Goal: Task Accomplishment & Management: Manage account settings

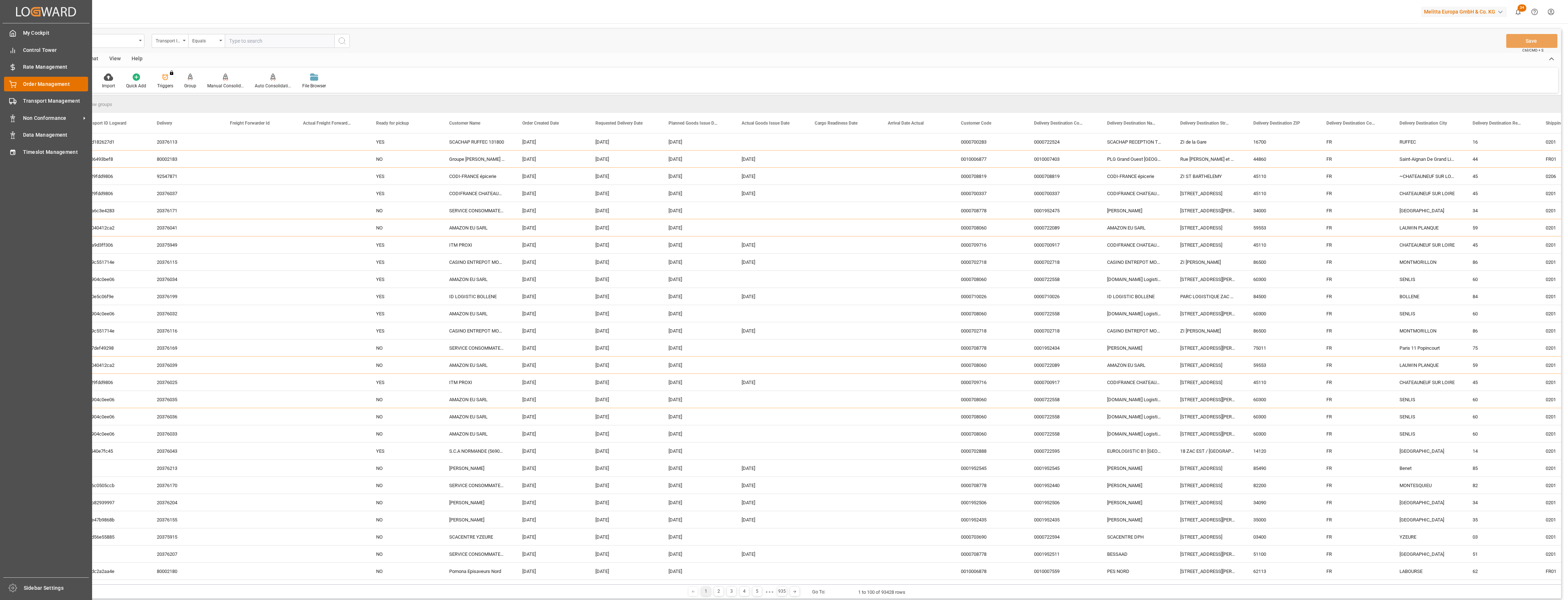
click at [19, 81] on div "Order Management Order Management" at bounding box center [45, 84] width 84 height 14
click at [19, 85] on div "Order Management Order Management" at bounding box center [45, 84] width 84 height 14
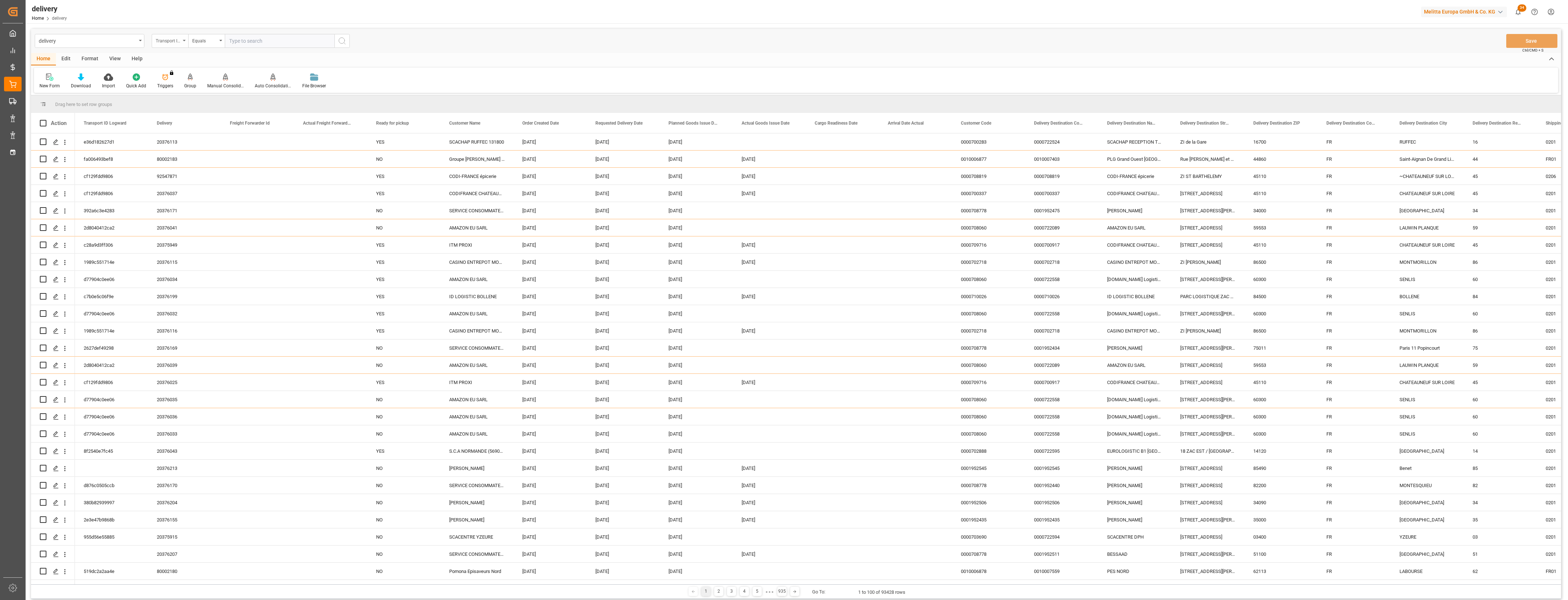
click at [186, 40] on div "Transport ID Logward" at bounding box center [170, 41] width 37 height 14
click at [167, 88] on div "Delivery" at bounding box center [206, 89] width 109 height 16
click at [268, 43] on input "text" at bounding box center [280, 41] width 110 height 14
type input "20375951"
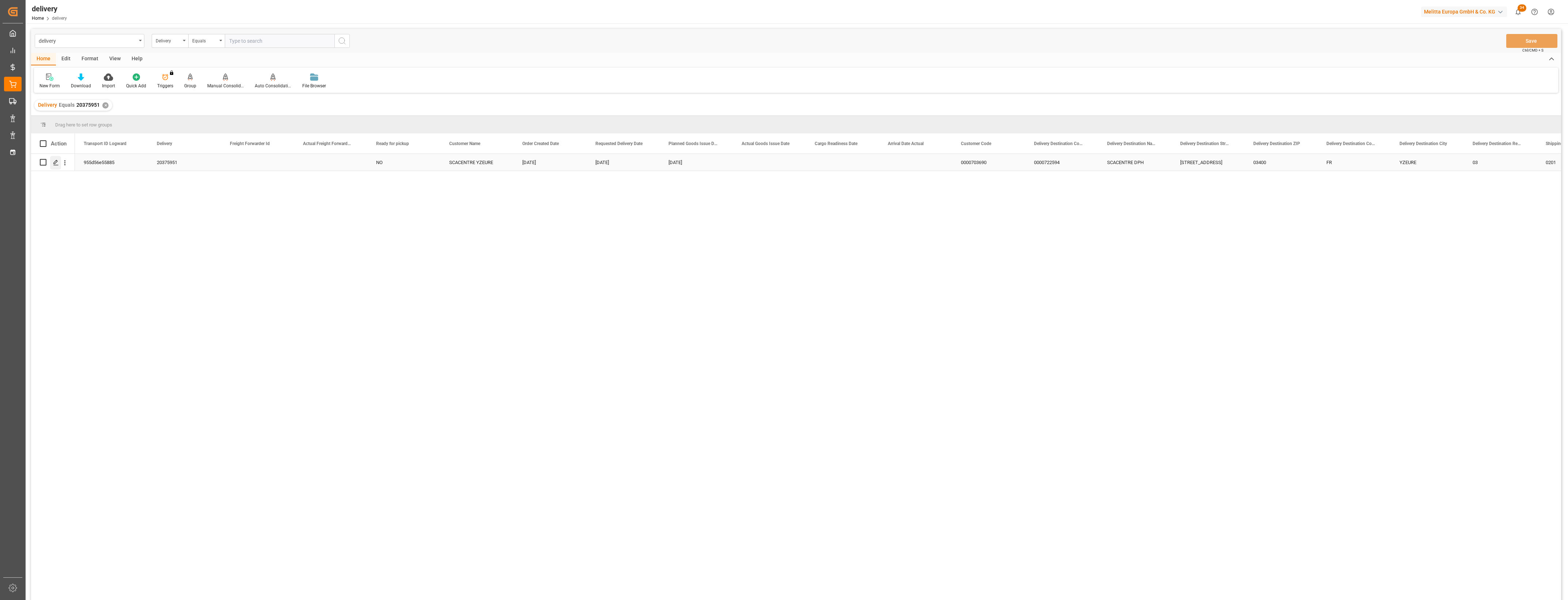
click at [58, 166] on div "Press SPACE to select this row." at bounding box center [56, 163] width 11 height 14
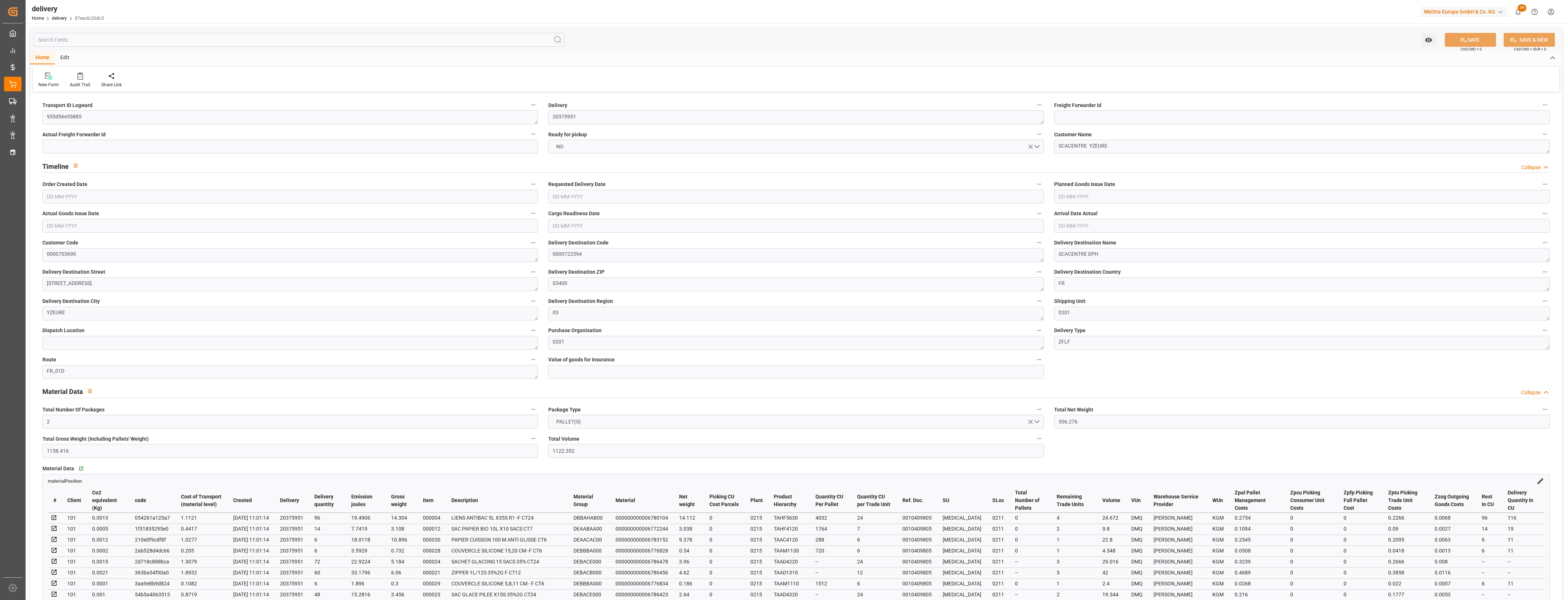
type input "[DATE]"
type input "[DATE] 11:01"
click at [1037, 149] on button "NO" at bounding box center [796, 147] width 496 height 14
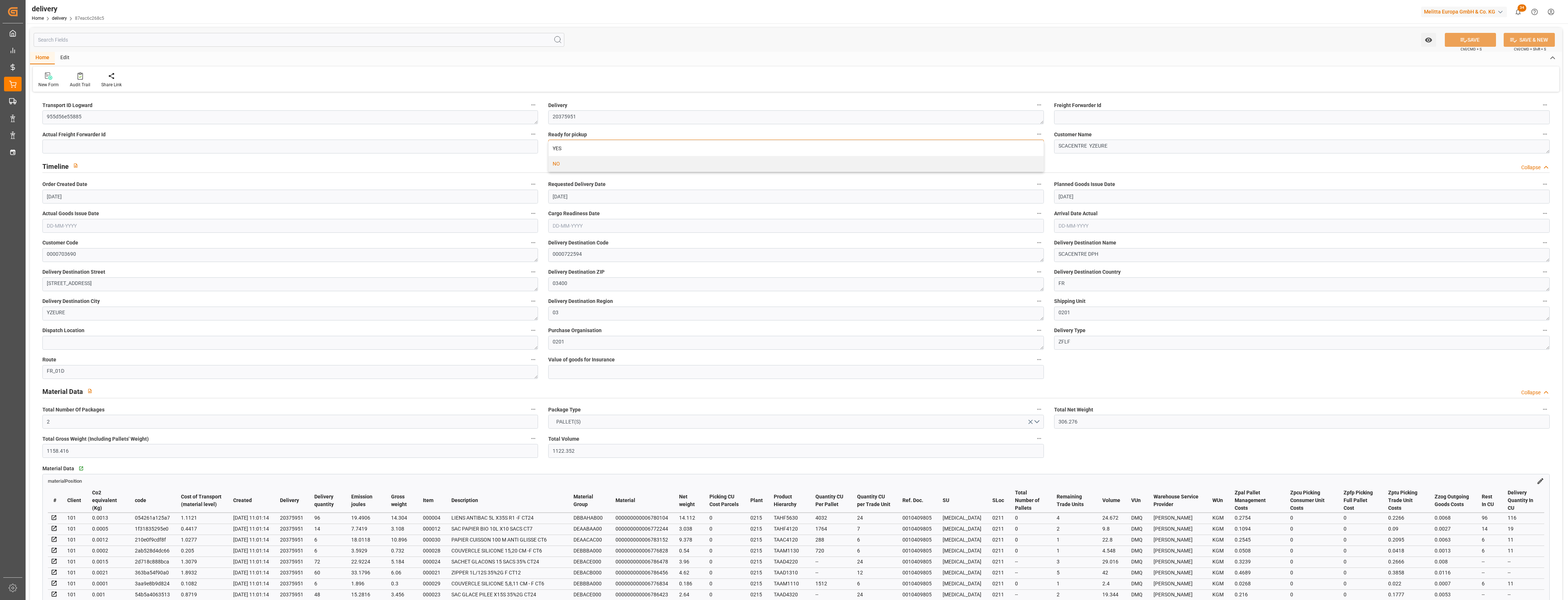
click at [605, 142] on div "YES" at bounding box center [796, 148] width 495 height 16
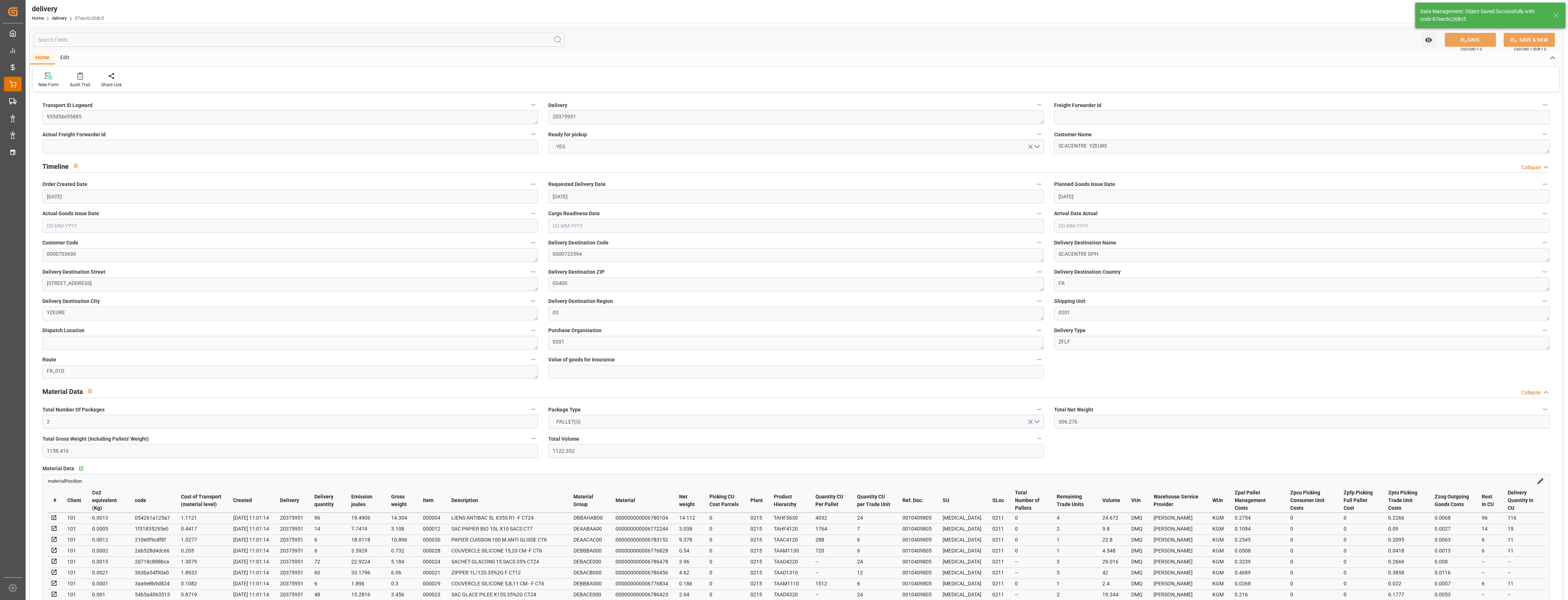
click at [13, 83] on icon at bounding box center [13, 84] width 7 height 7
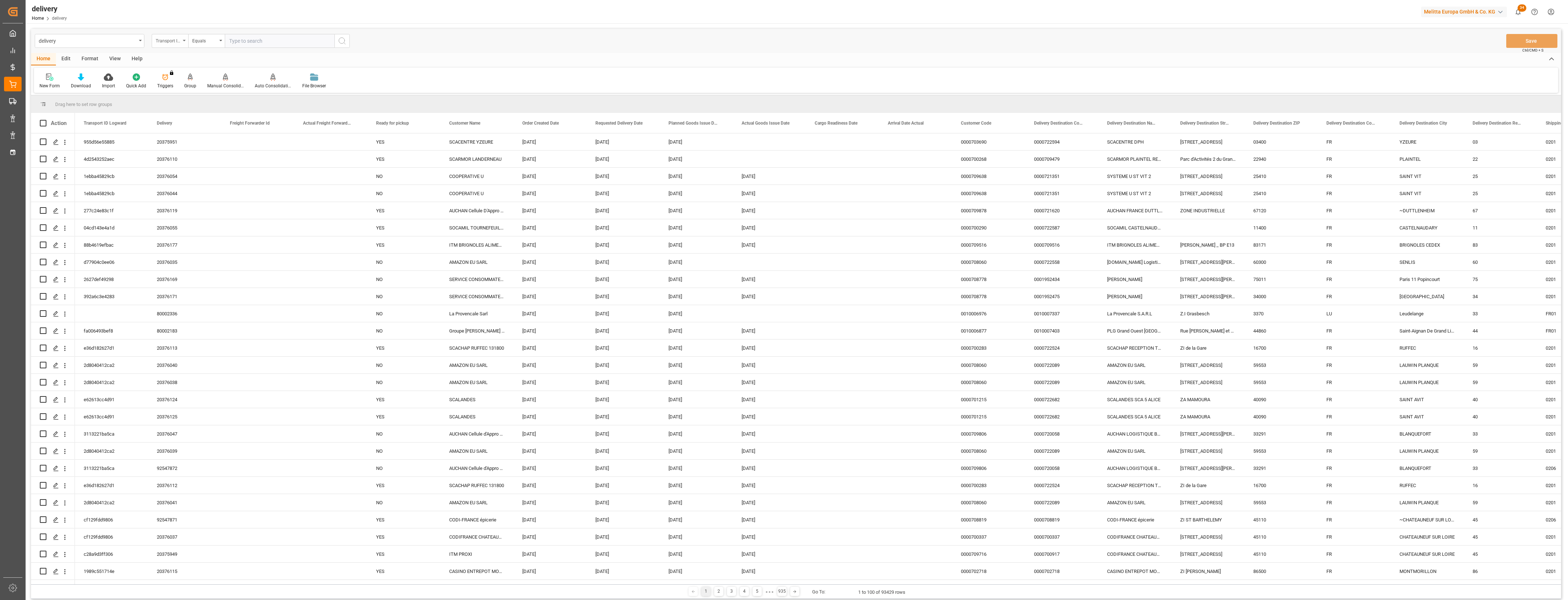
click at [183, 41] on div "Transport ID Logward" at bounding box center [170, 41] width 37 height 14
click at [176, 90] on div "Delivery" at bounding box center [206, 89] width 109 height 16
click at [240, 39] on input "text" at bounding box center [280, 41] width 110 height 14
type input "20375915"
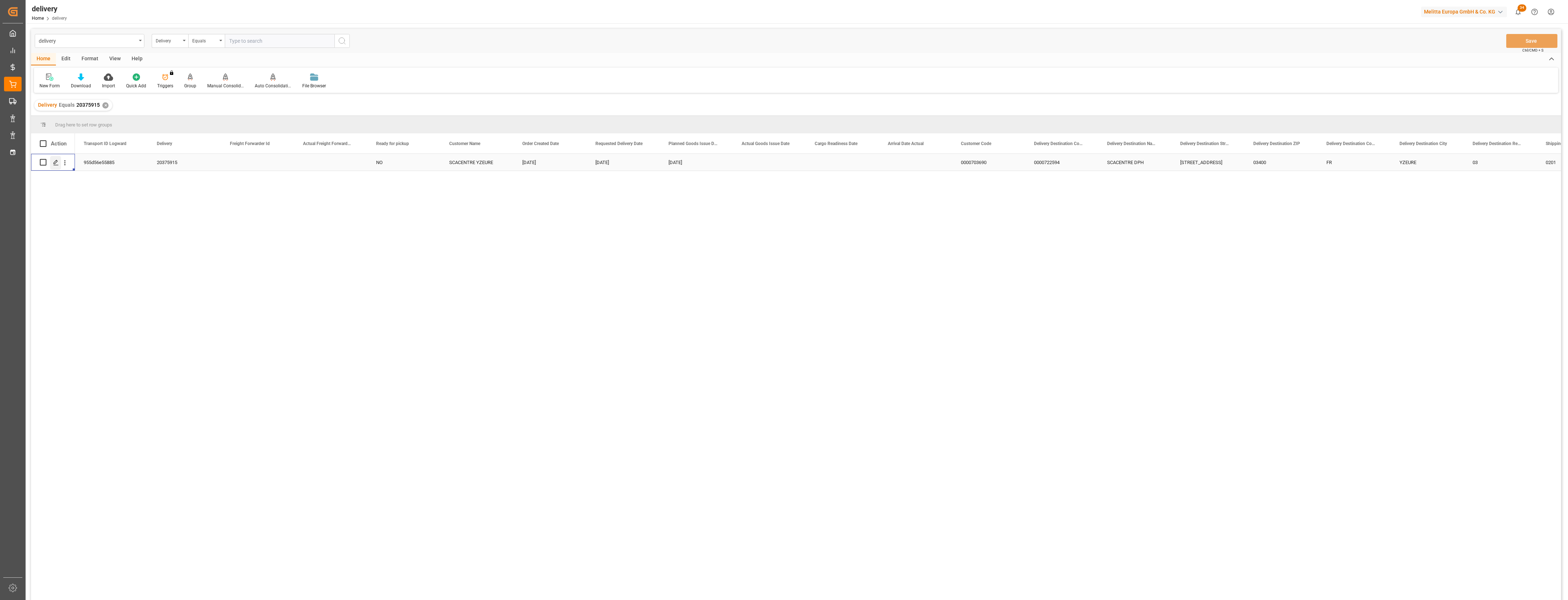
click at [52, 163] on div "Press SPACE to select this row." at bounding box center [56, 163] width 11 height 14
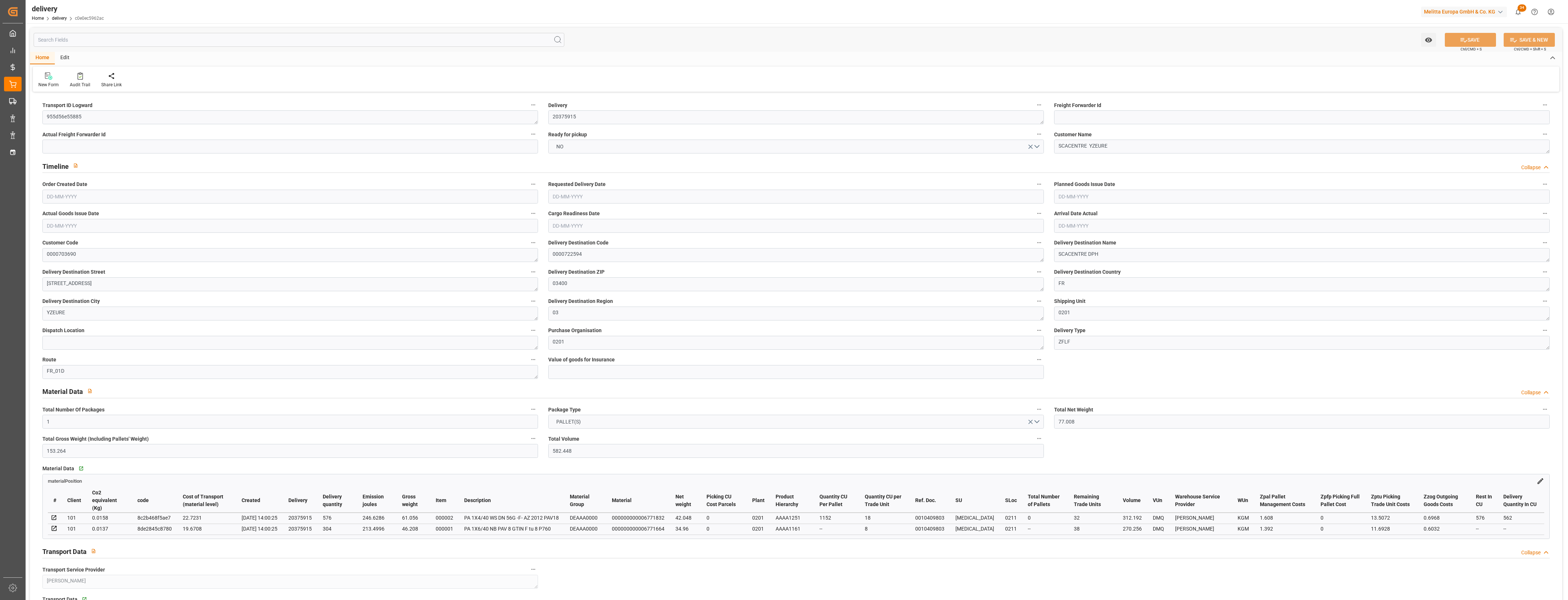
type input "[DATE]"
type input "[DATE] 14:00"
click at [1039, 145] on button "NO" at bounding box center [796, 147] width 496 height 14
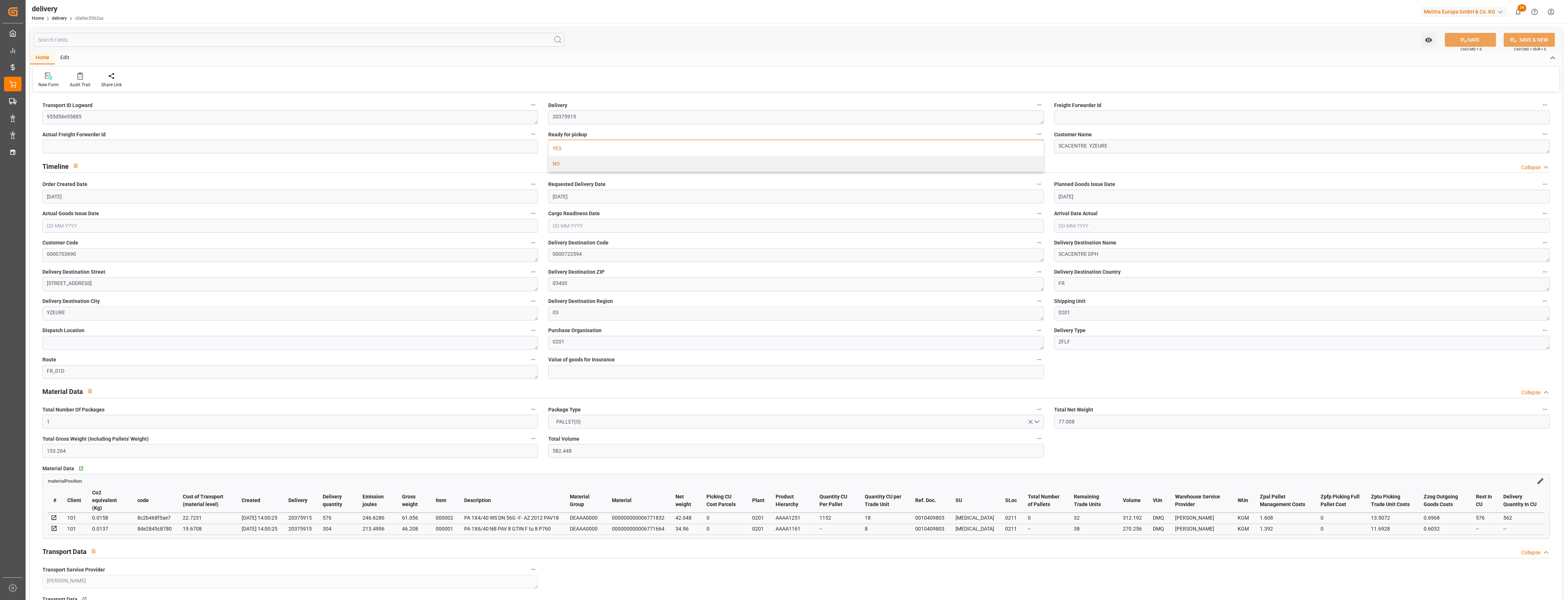
click at [575, 145] on div "YES" at bounding box center [796, 148] width 495 height 16
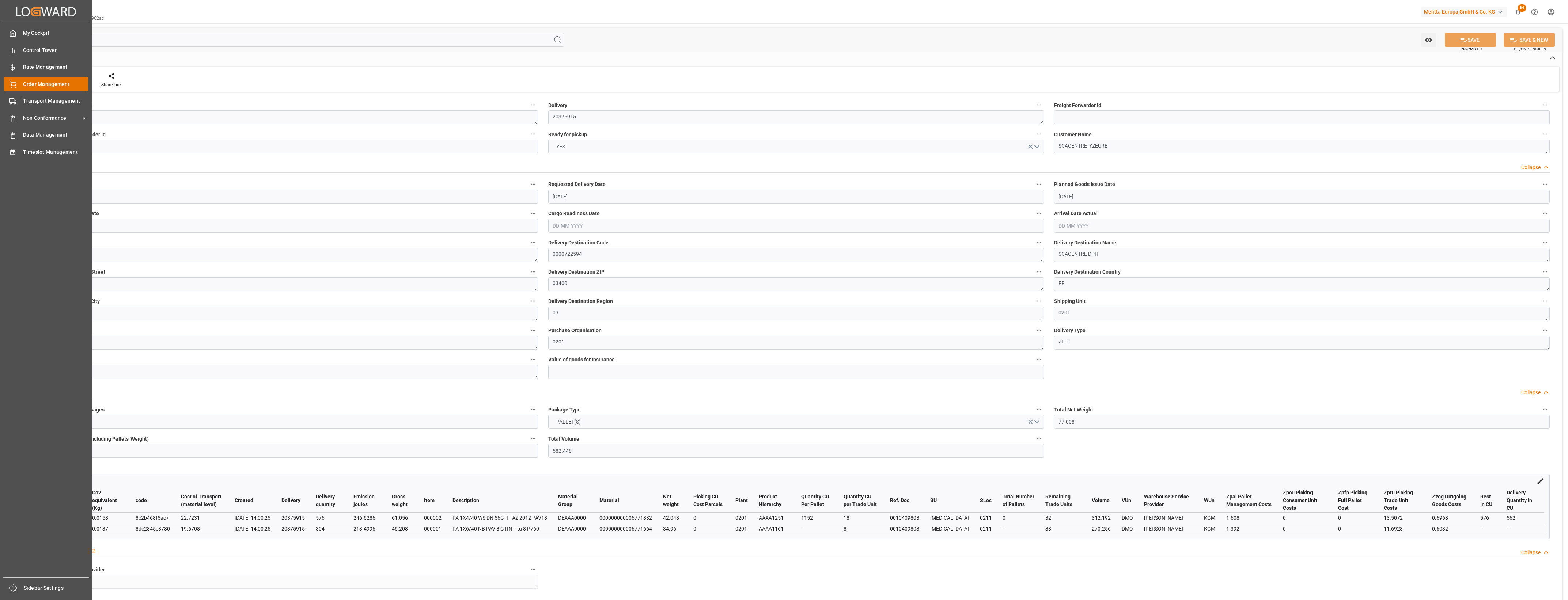
click at [8, 83] on div at bounding box center [10, 84] width 12 height 7
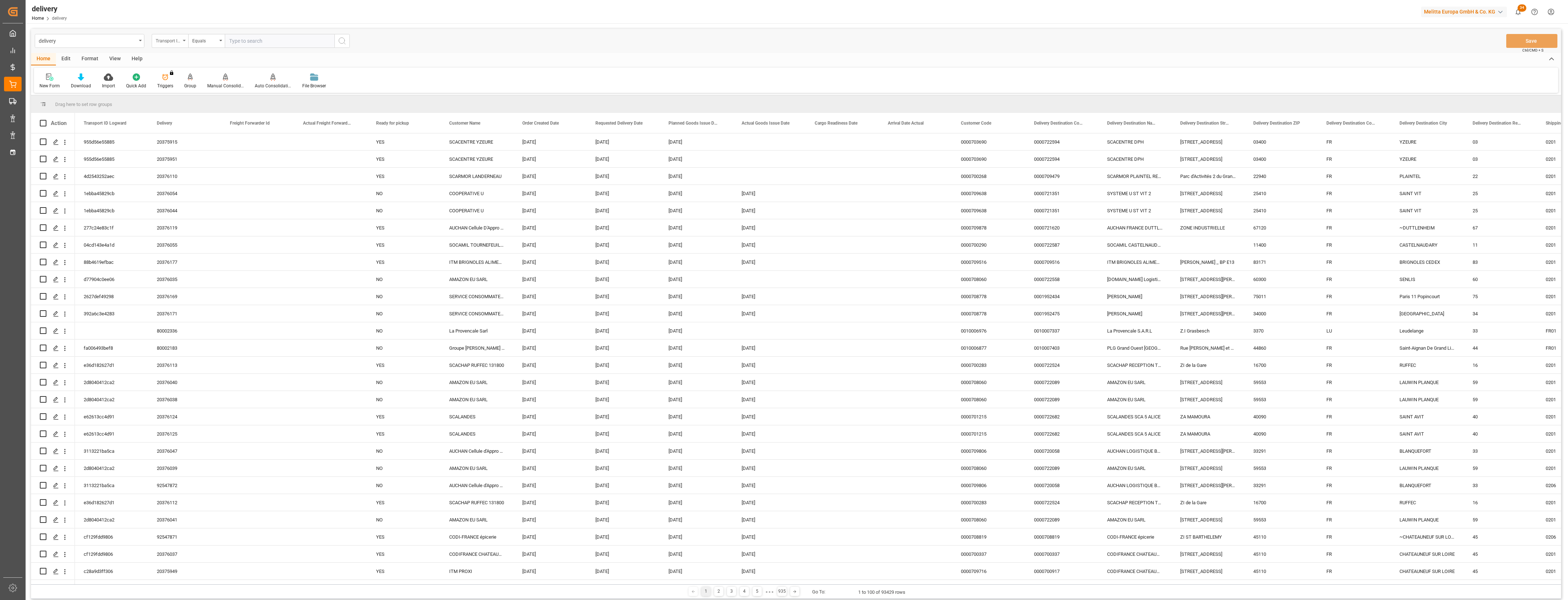
click at [185, 44] on div "Transport ID Logward" at bounding box center [170, 41] width 37 height 14
click at [180, 92] on div "Delivery" at bounding box center [206, 89] width 109 height 16
click at [242, 38] on input "text" at bounding box center [280, 41] width 110 height 14
type input "20375885"
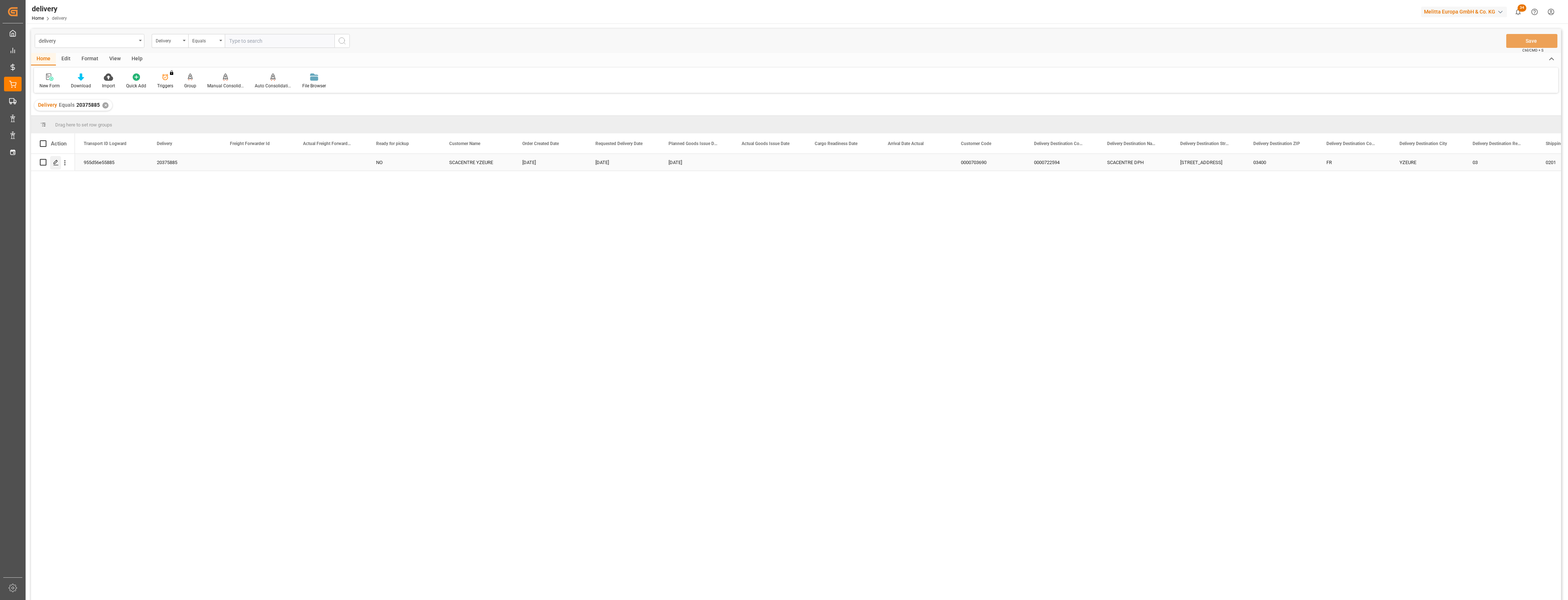
click at [55, 165] on icon "Press SPACE to select this row." at bounding box center [55, 162] width 6 height 6
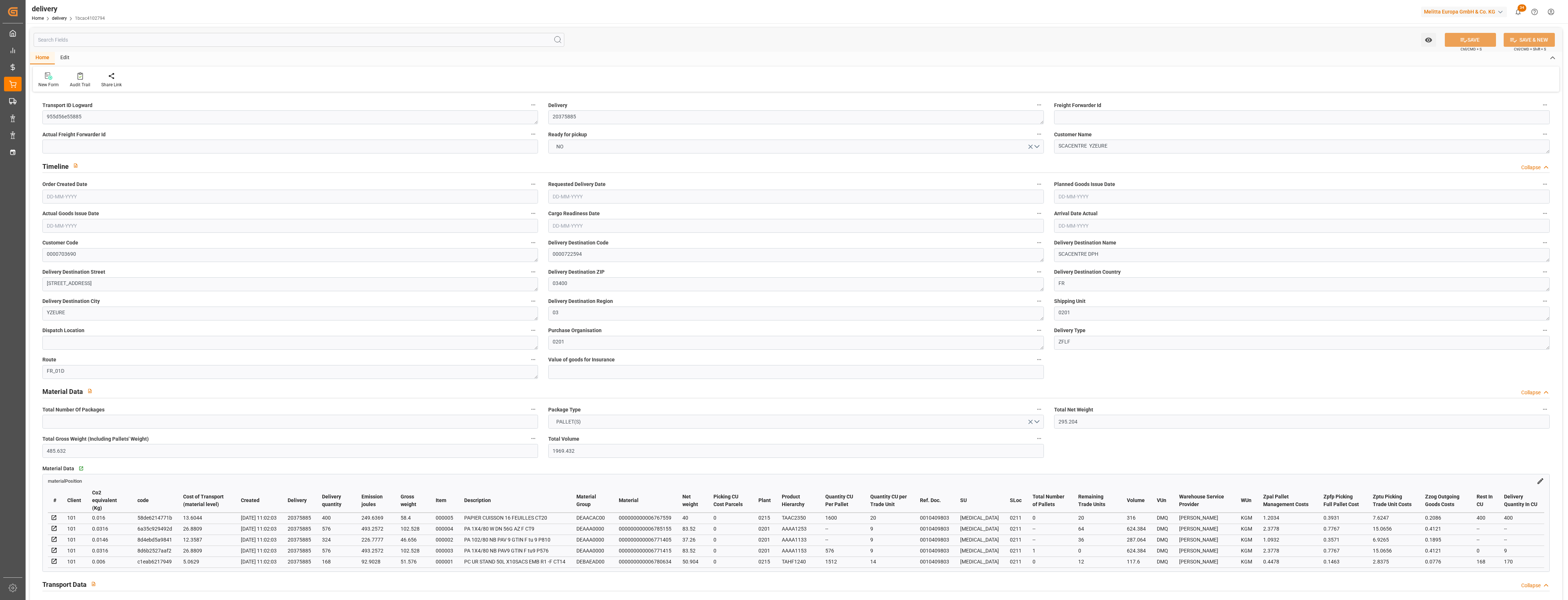
type input "[DATE]"
type input "[DATE] 11:01"
click at [1039, 145] on button "NO" at bounding box center [796, 147] width 496 height 14
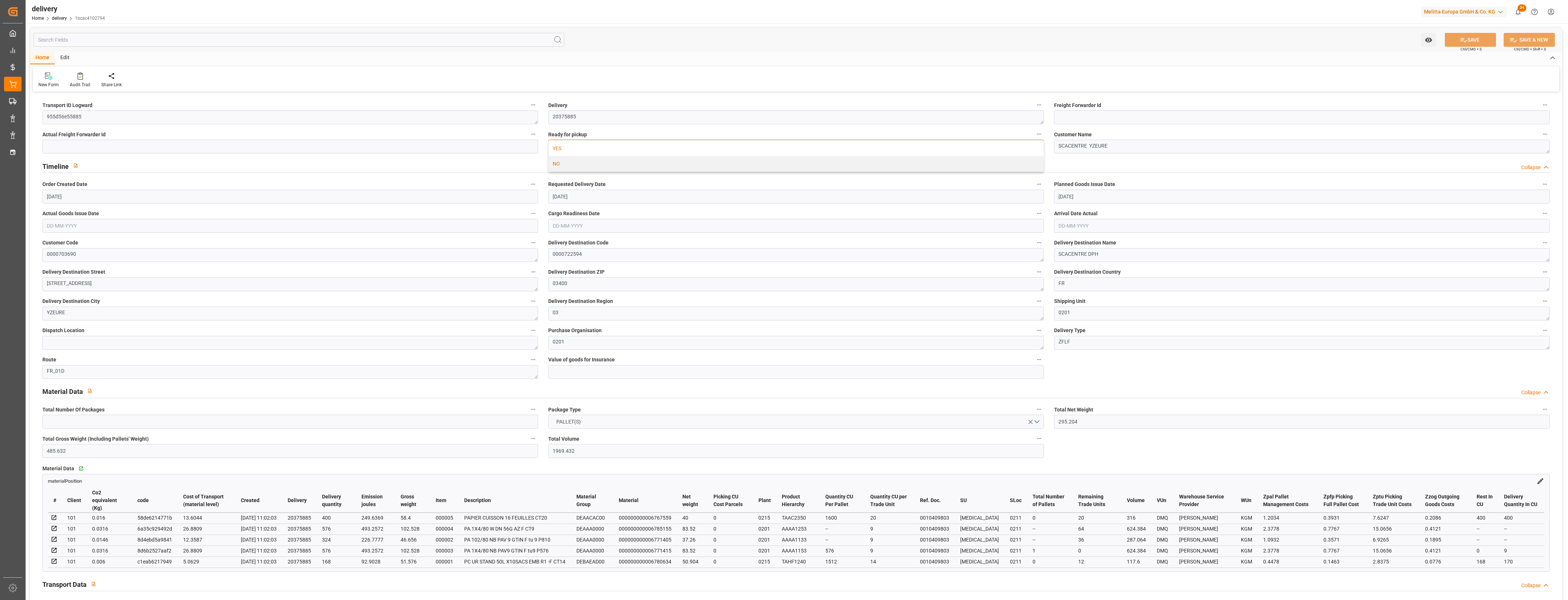
click at [578, 146] on div "YES" at bounding box center [796, 148] width 495 height 16
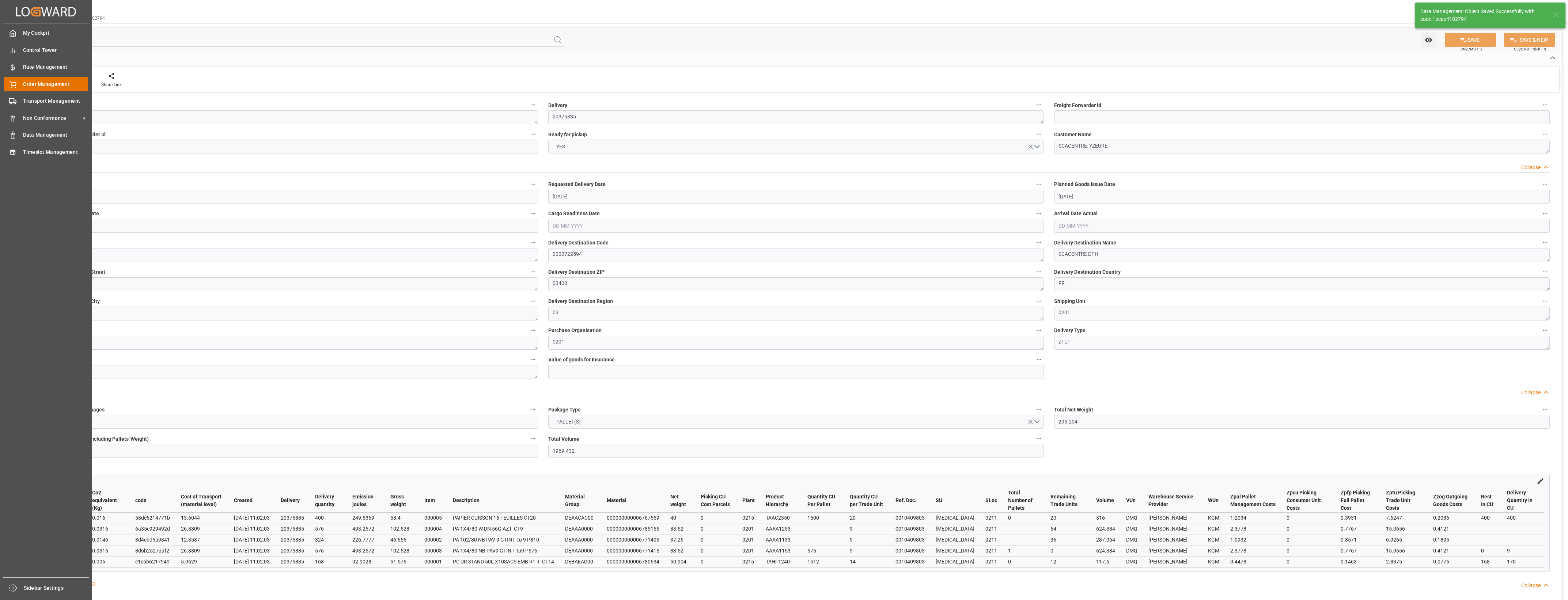
click at [17, 81] on div "Order Management Order Management" at bounding box center [45, 84] width 84 height 14
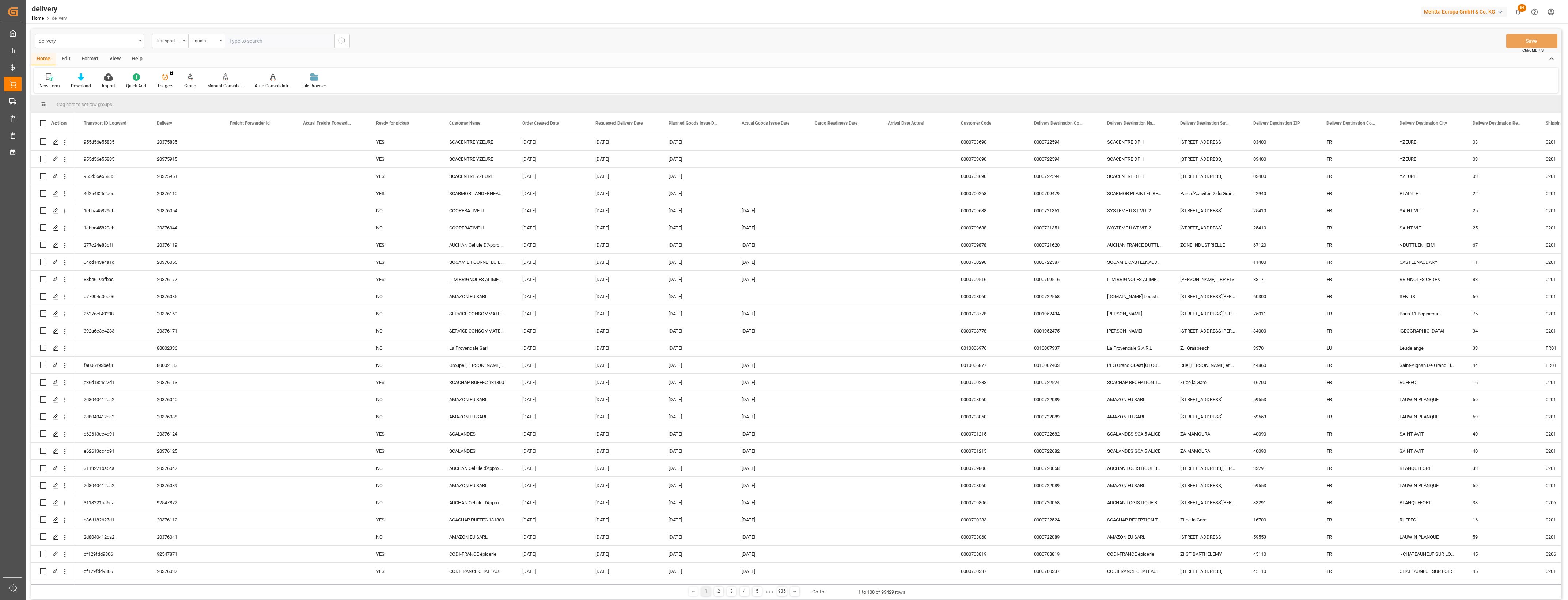
click at [185, 42] on div "Transport ID Logward" at bounding box center [170, 41] width 37 height 14
click at [176, 91] on div "Delivery" at bounding box center [206, 89] width 109 height 16
click at [242, 42] on input "text" at bounding box center [280, 41] width 110 height 14
type input "20375851"
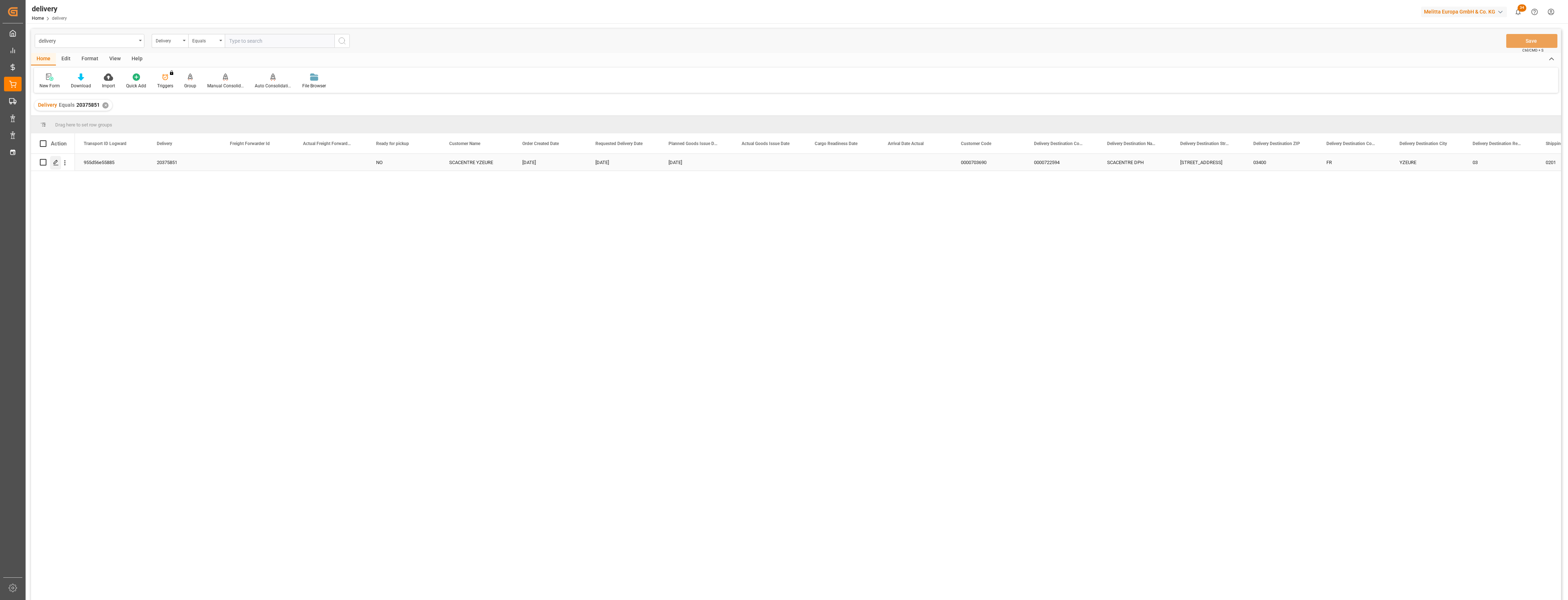
click at [53, 161] on icon "Press SPACE to select this row." at bounding box center [55, 162] width 6 height 6
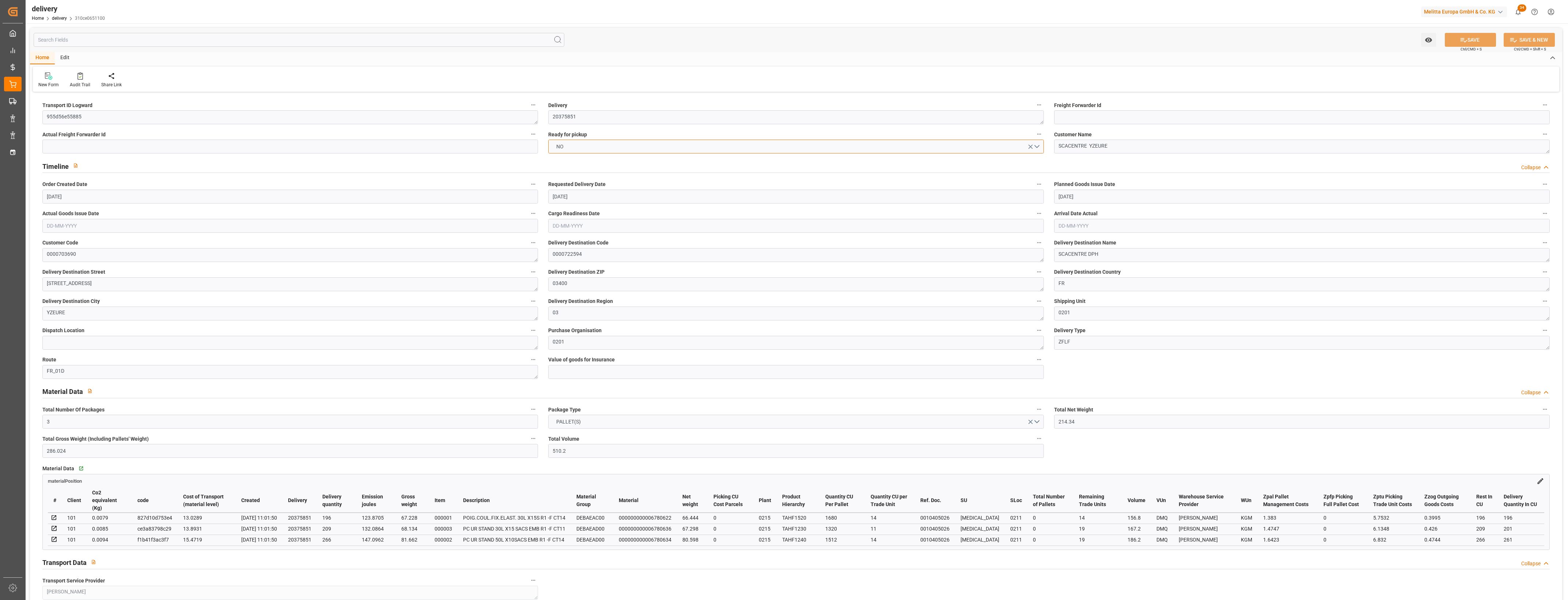
click at [1039, 145] on button "NO" at bounding box center [796, 147] width 496 height 14
click at [616, 151] on div "YES" at bounding box center [796, 148] width 495 height 16
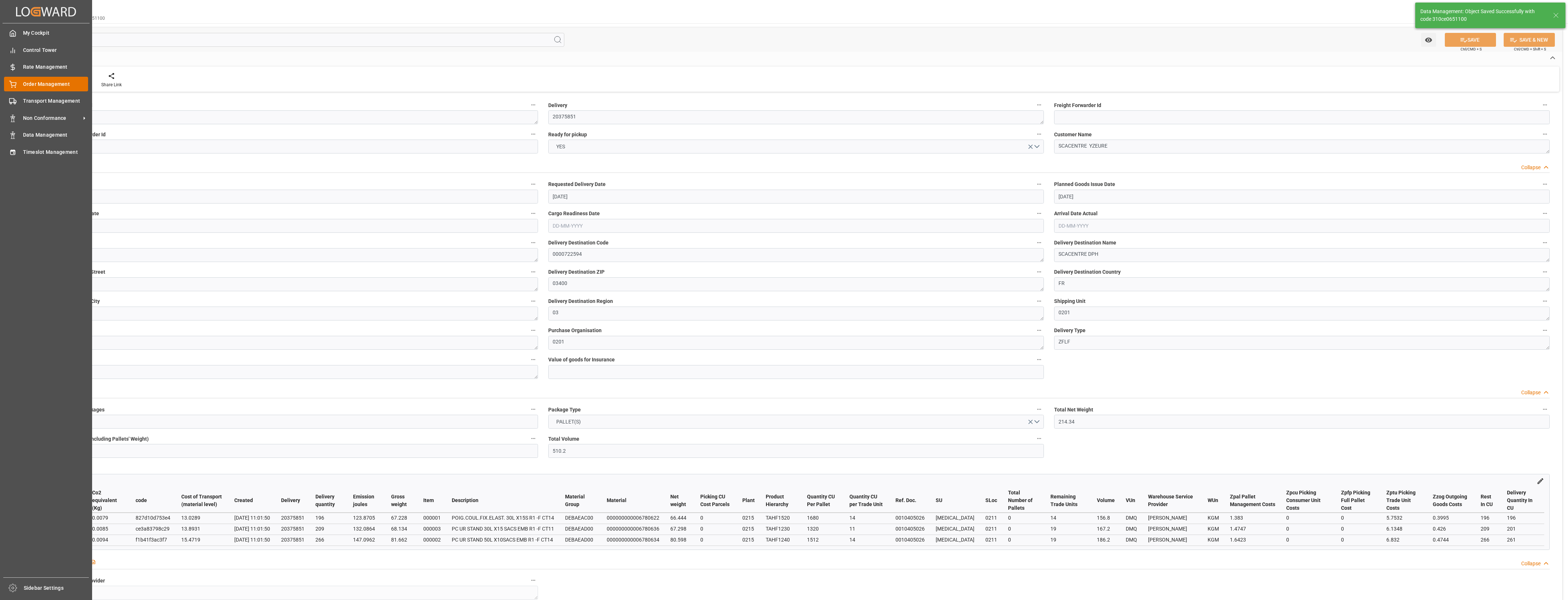
click at [21, 83] on div "Order Management Order Management" at bounding box center [45, 84] width 84 height 14
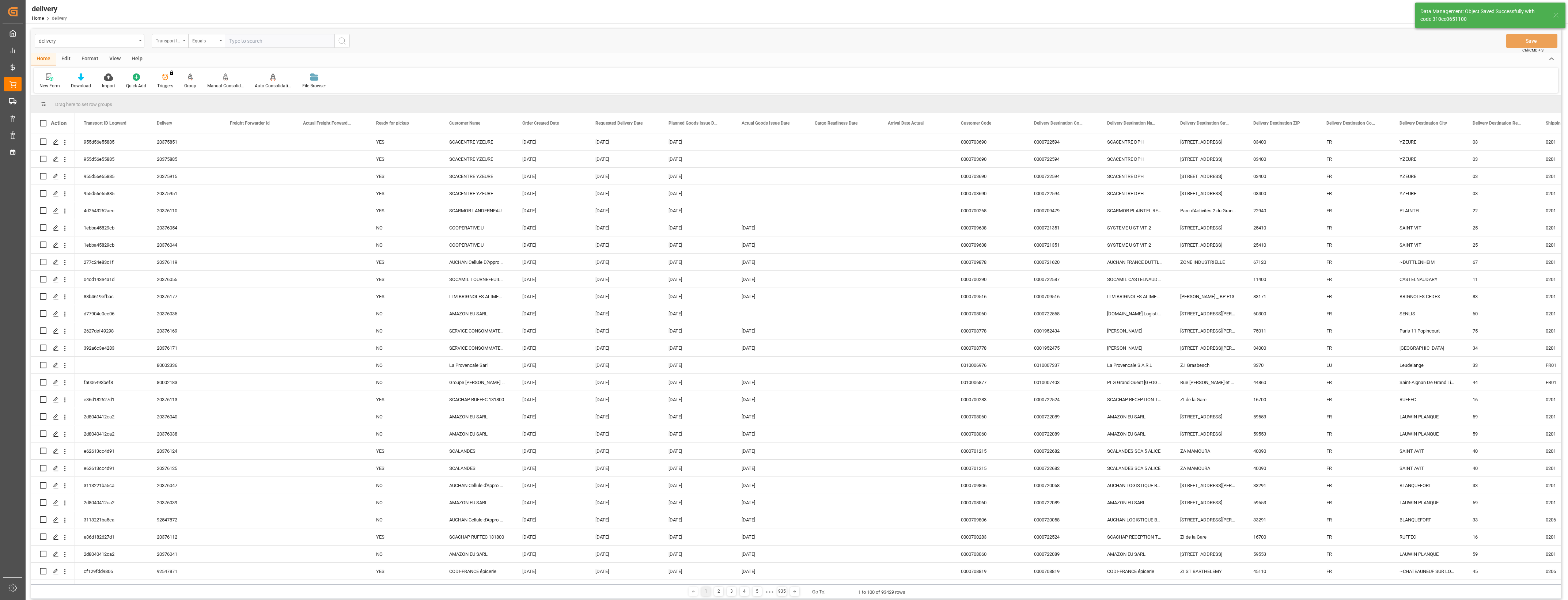
click at [185, 41] on div "Transport ID Logward" at bounding box center [170, 41] width 37 height 14
click at [181, 91] on div "Delivery" at bounding box center [206, 89] width 109 height 16
click at [249, 36] on input "text" at bounding box center [280, 41] width 110 height 14
type input "20376035"
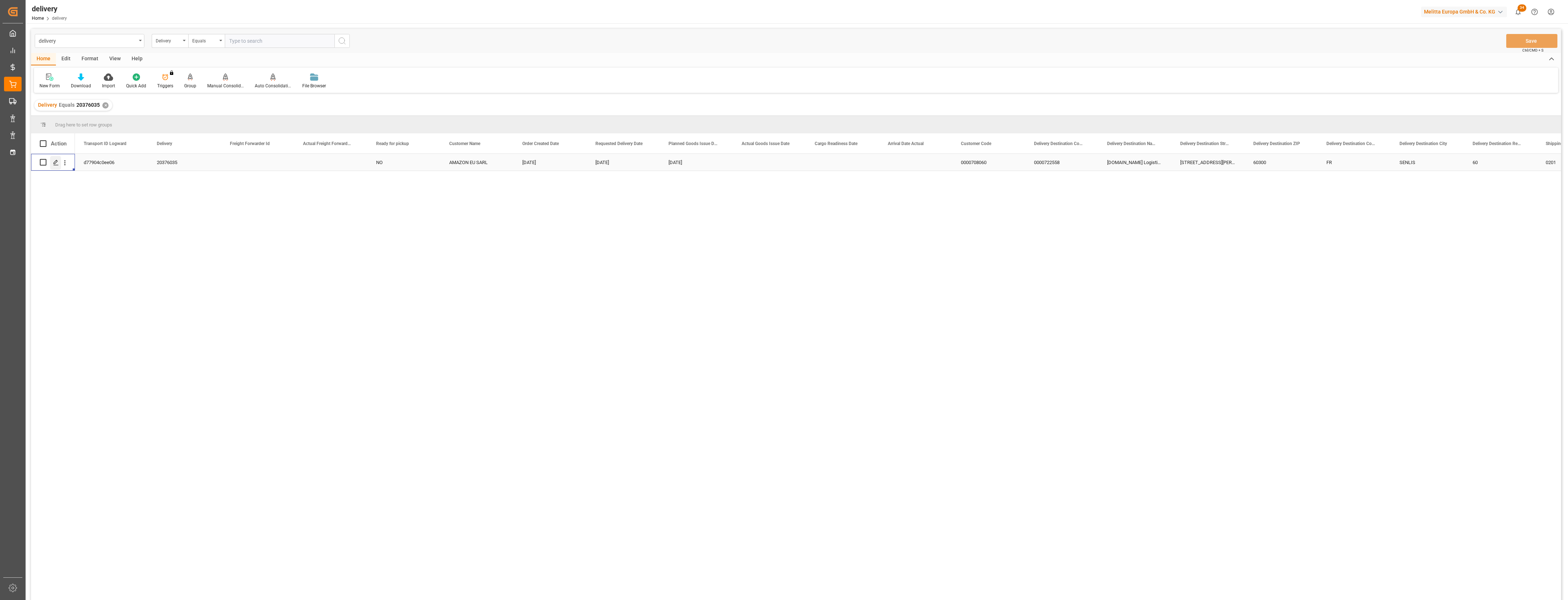
click at [57, 163] on icon "Press SPACE to select this row." at bounding box center [55, 162] width 6 height 6
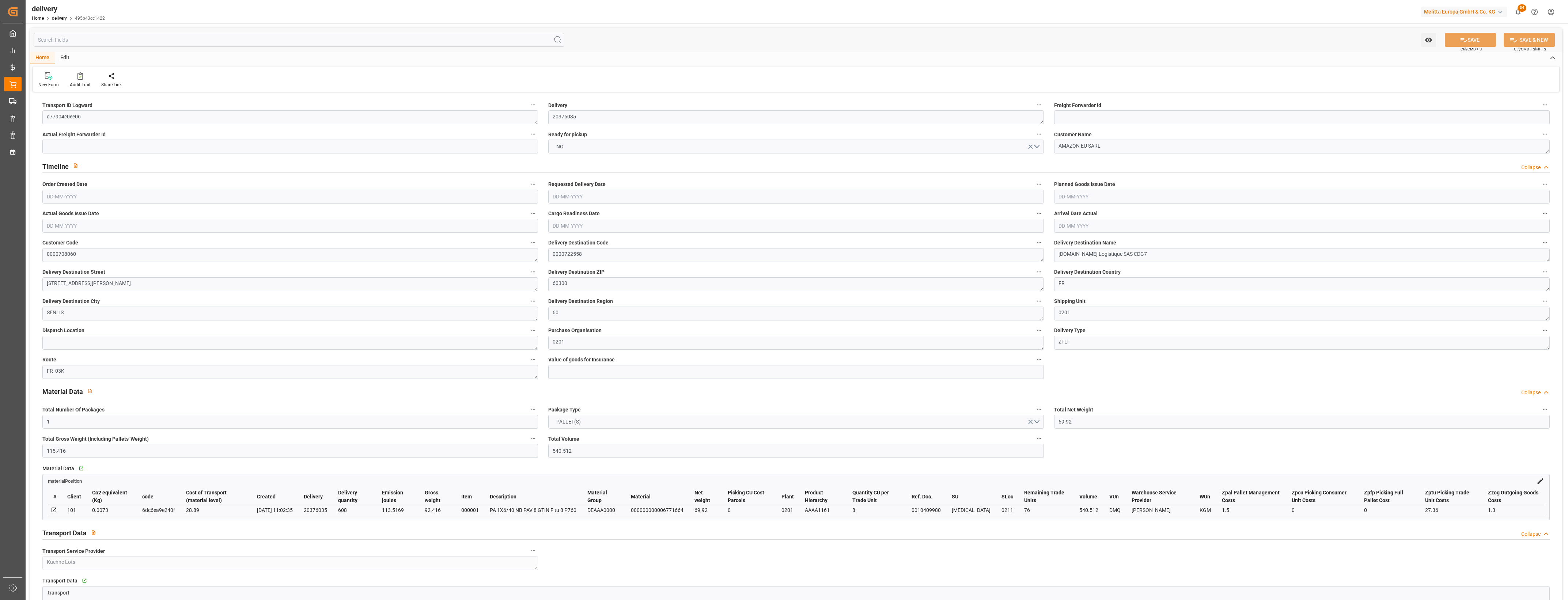
type input "[DATE]"
type input "[DATE] 11:01"
click at [1037, 148] on button "NO" at bounding box center [796, 147] width 496 height 14
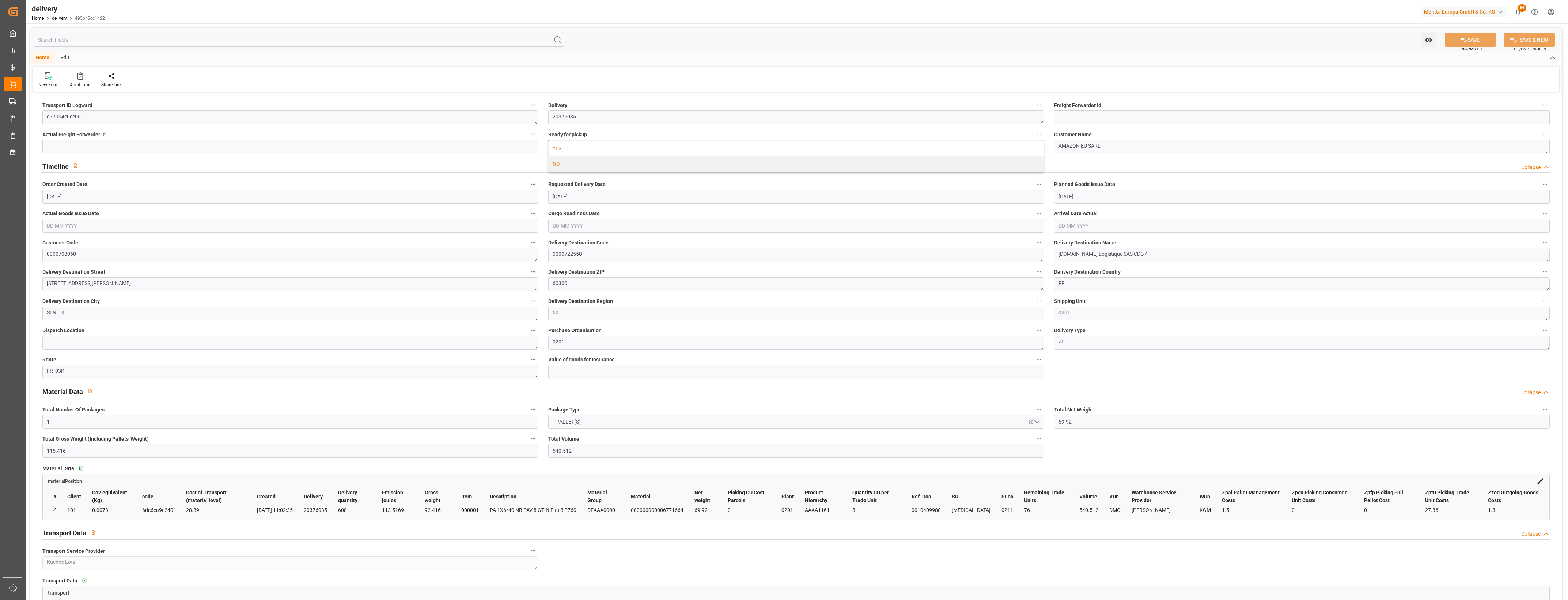
click at [563, 151] on div "YES" at bounding box center [796, 148] width 495 height 16
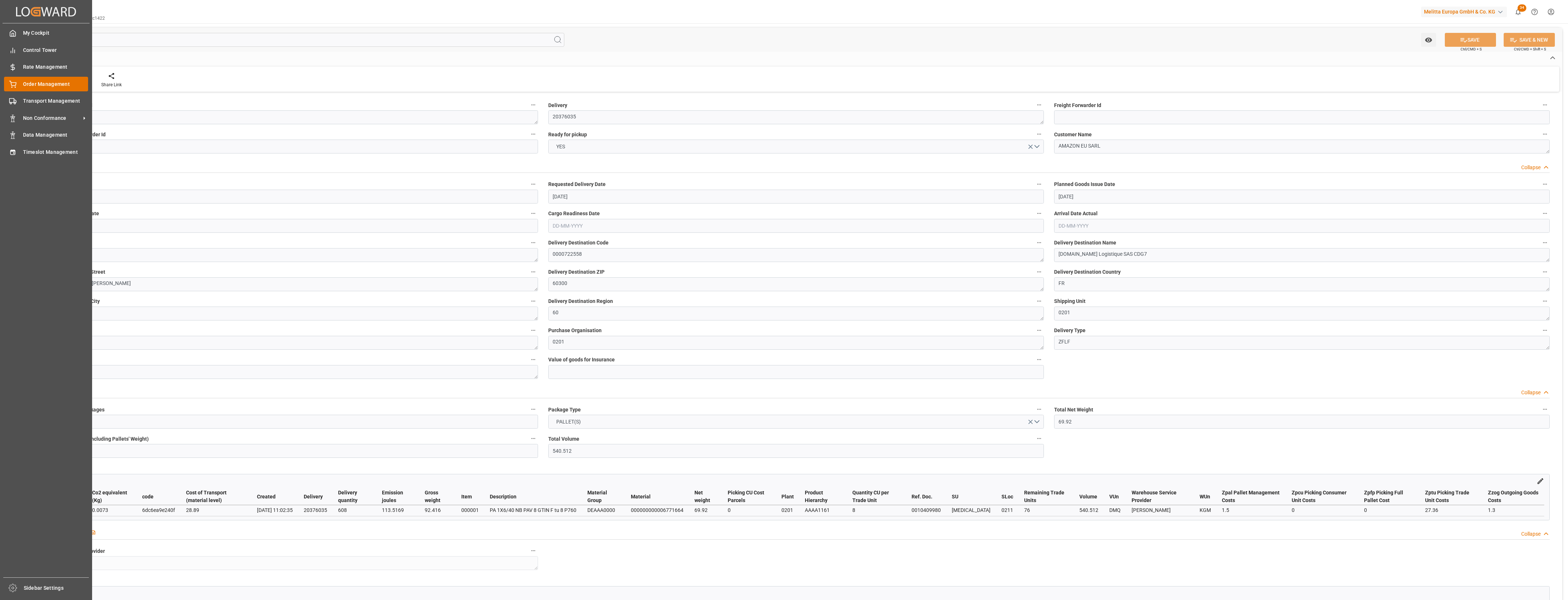
click at [12, 84] on icon at bounding box center [13, 84] width 7 height 7
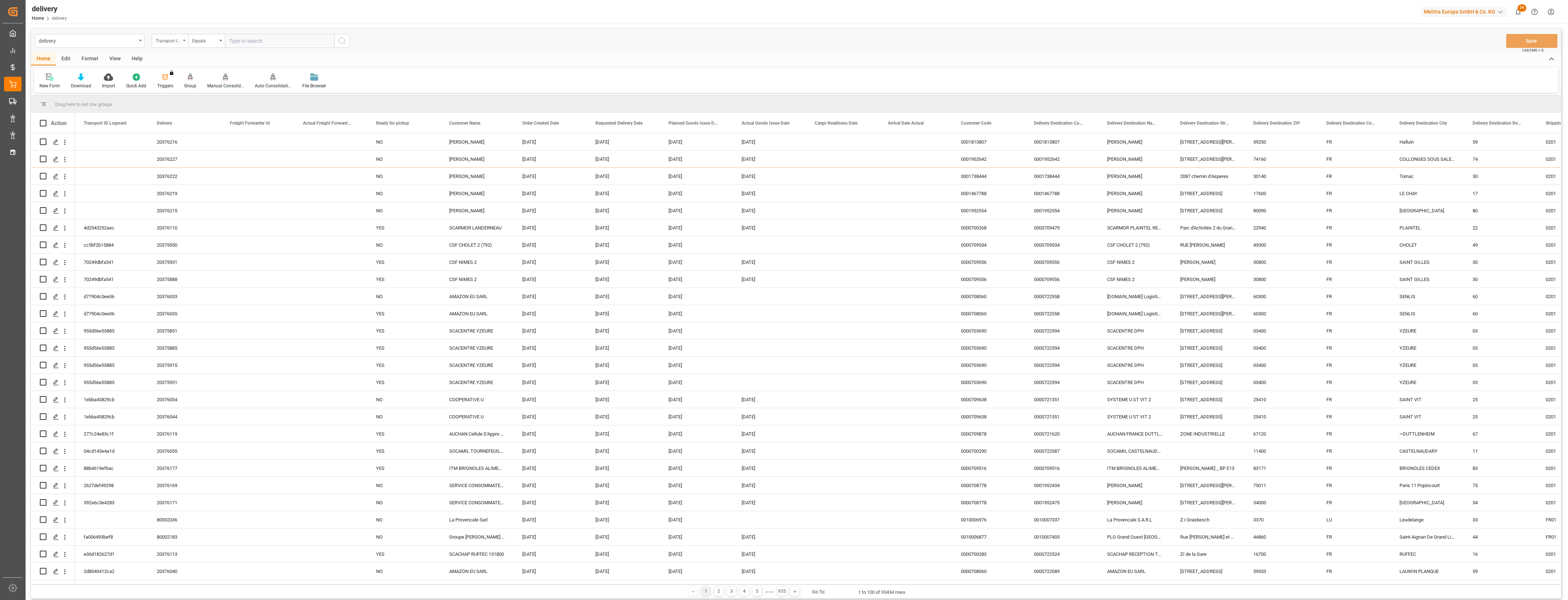
click at [183, 40] on icon "open menu" at bounding box center [184, 40] width 3 height 1
click at [176, 89] on div "Delivery" at bounding box center [206, 89] width 109 height 16
click at [243, 42] on input "text" at bounding box center [280, 41] width 110 height 14
type input "20376033"
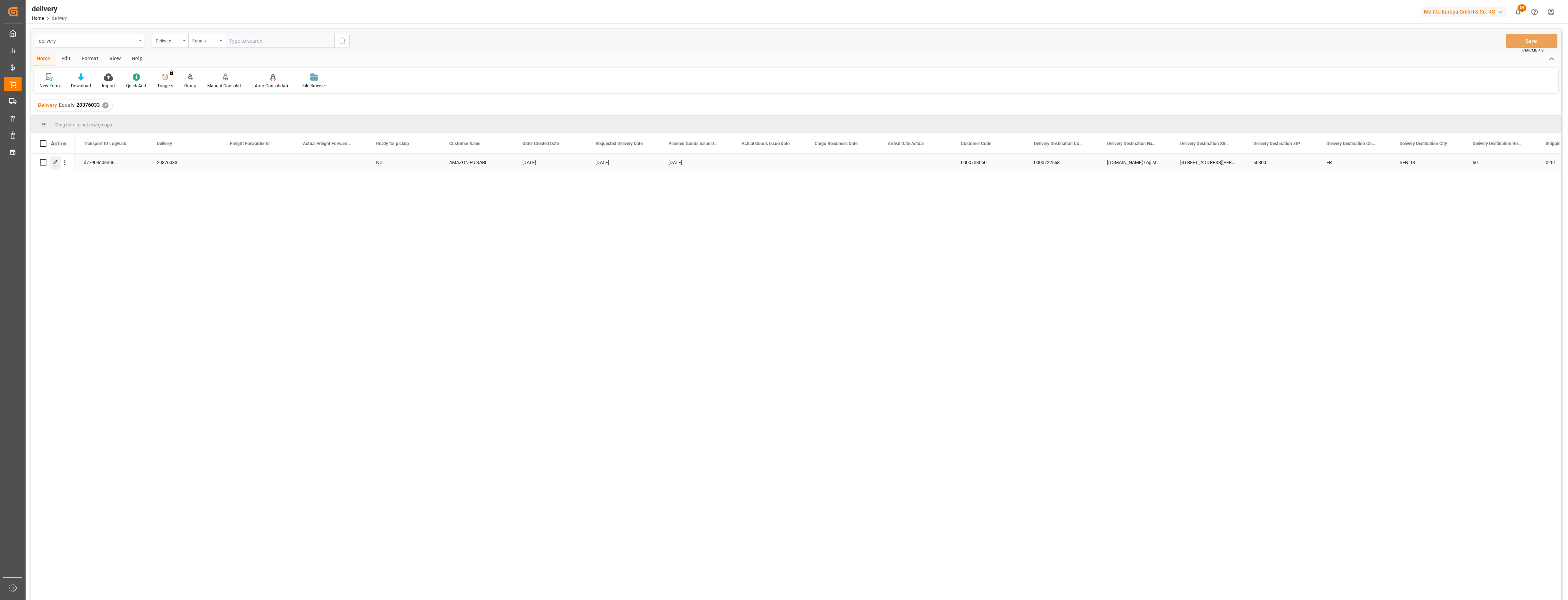
click at [54, 163] on polygon "Press SPACE to select this row." at bounding box center [56, 162] width 4 height 4
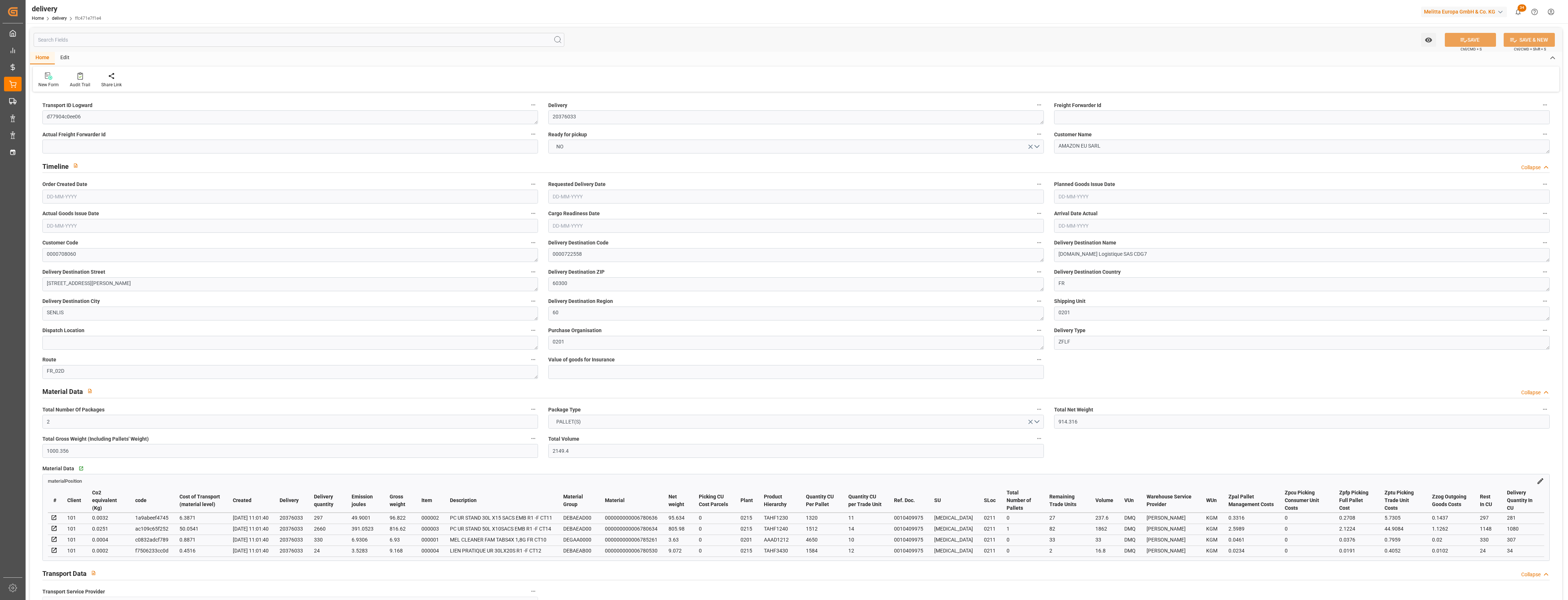
type input "[DATE]"
type input "[DATE] 11:02"
click at [1039, 147] on button "NO" at bounding box center [796, 147] width 496 height 14
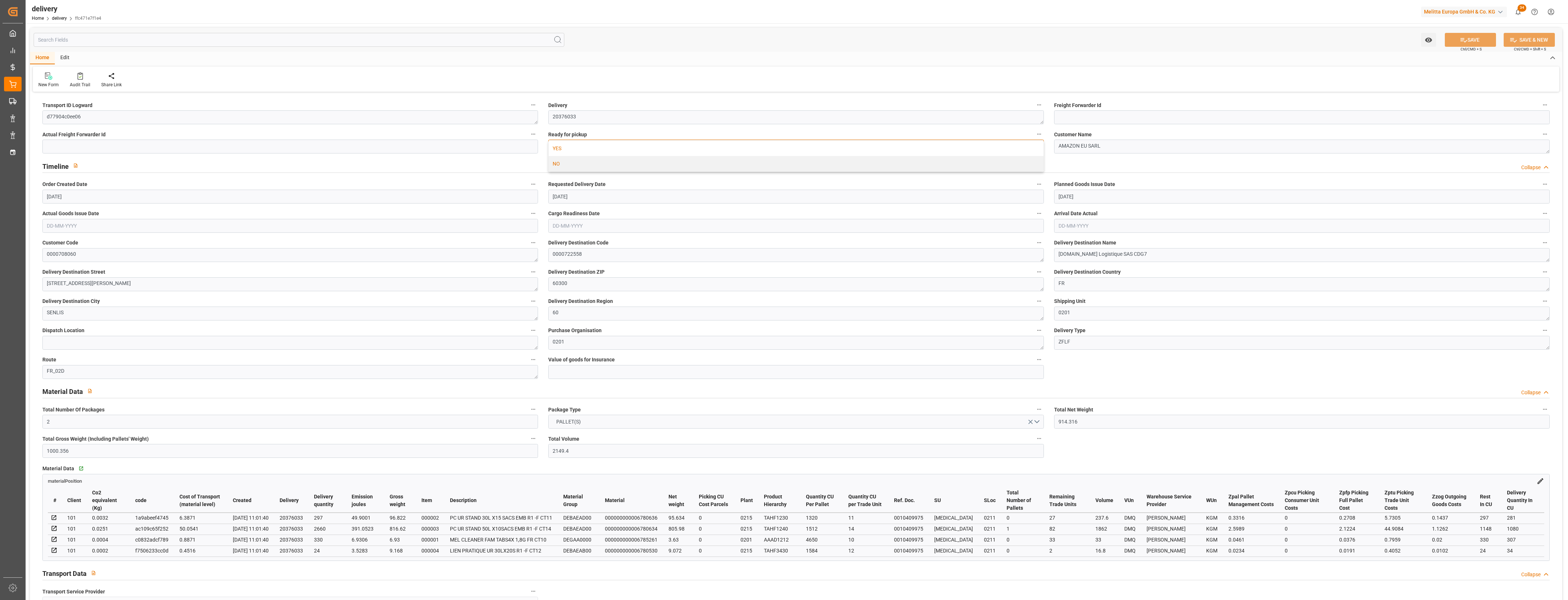
click at [575, 149] on div "YES" at bounding box center [796, 148] width 495 height 16
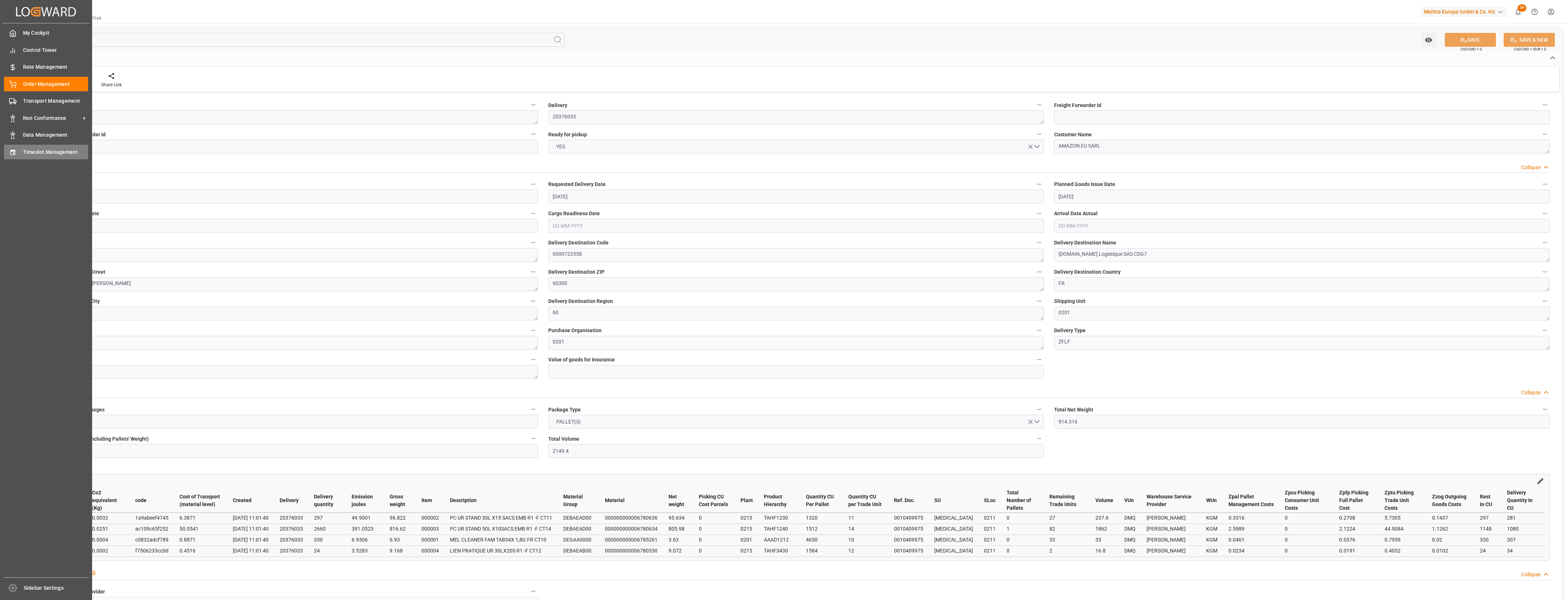
click at [21, 152] on div "Timeslot Management Timeslot Management" at bounding box center [45, 152] width 84 height 14
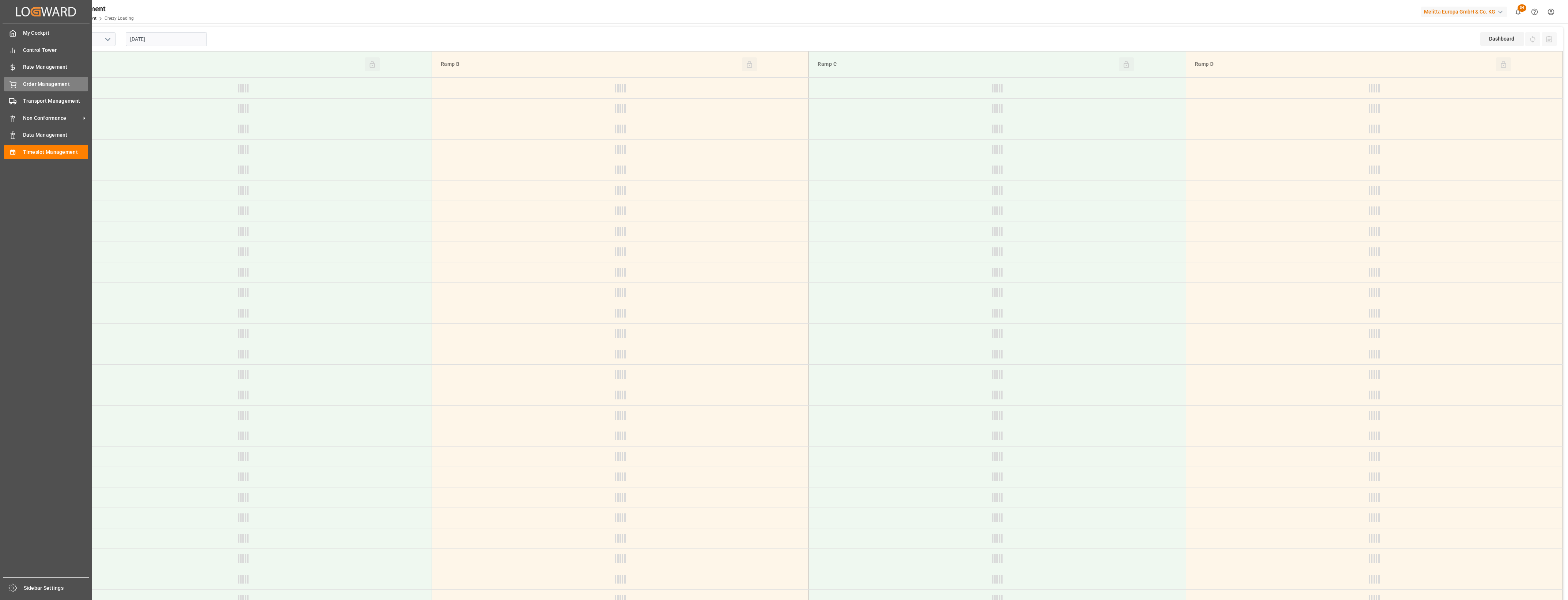
click at [19, 88] on div "Order Management Order Management" at bounding box center [45, 84] width 84 height 14
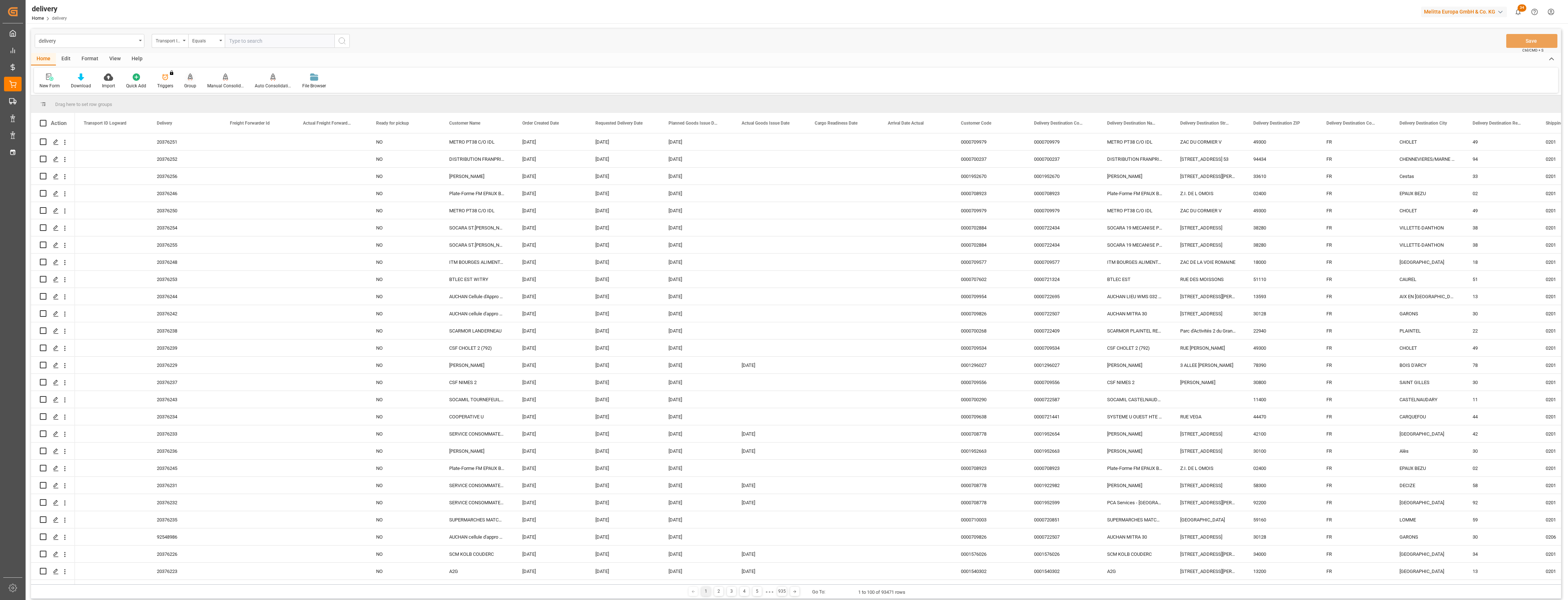
click at [188, 80] on icon at bounding box center [190, 77] width 5 height 7
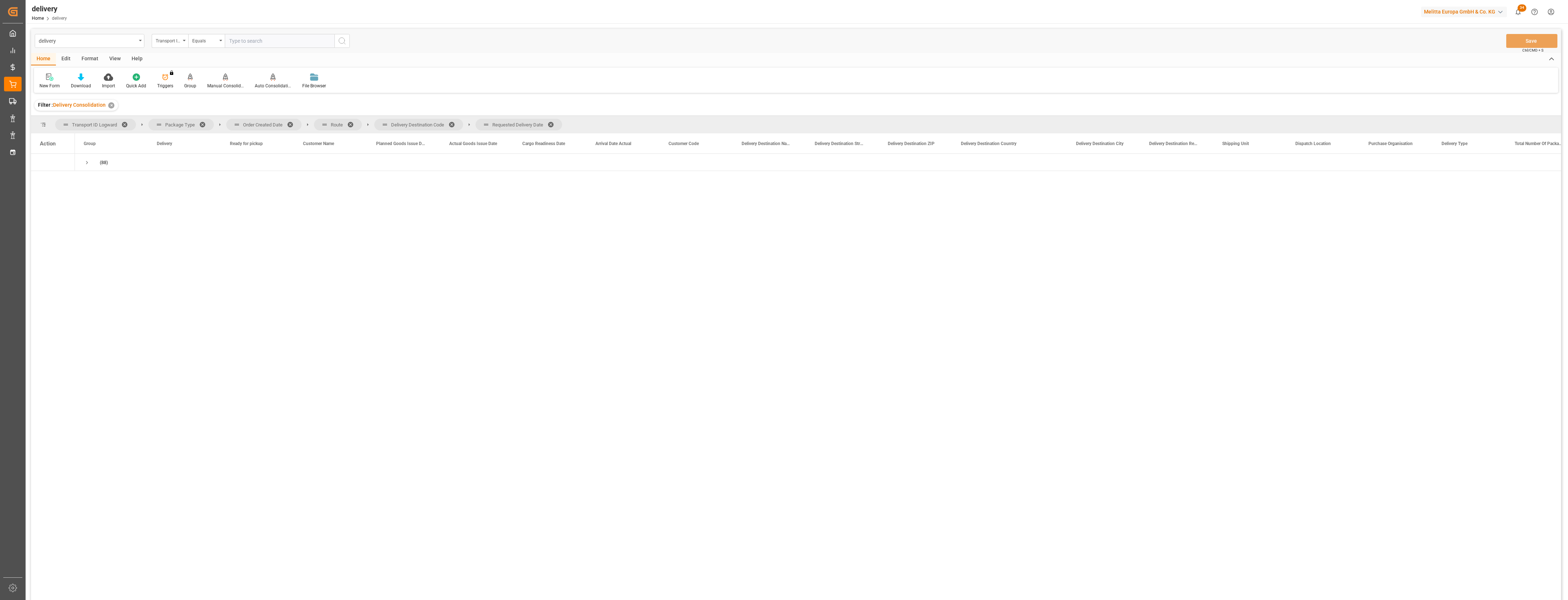
click at [289, 125] on span at bounding box center [293, 124] width 12 height 7
click at [263, 122] on span at bounding box center [265, 124] width 12 height 7
click at [306, 123] on span at bounding box center [306, 124] width 12 height 7
click at [301, 124] on span at bounding box center [304, 124] width 12 height 7
click at [87, 163] on span "Press SPACE to select this row." at bounding box center [87, 163] width 7 height 7
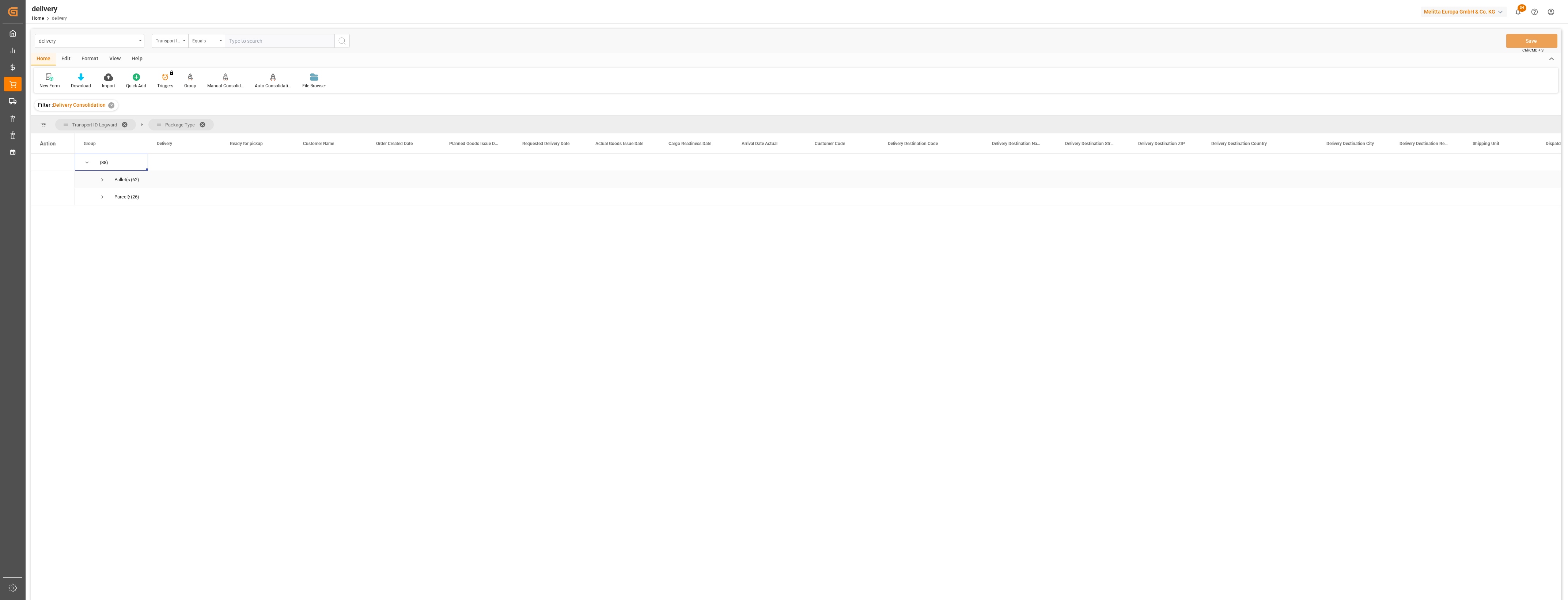
click at [104, 180] on span "Press SPACE to select this row." at bounding box center [102, 180] width 7 height 7
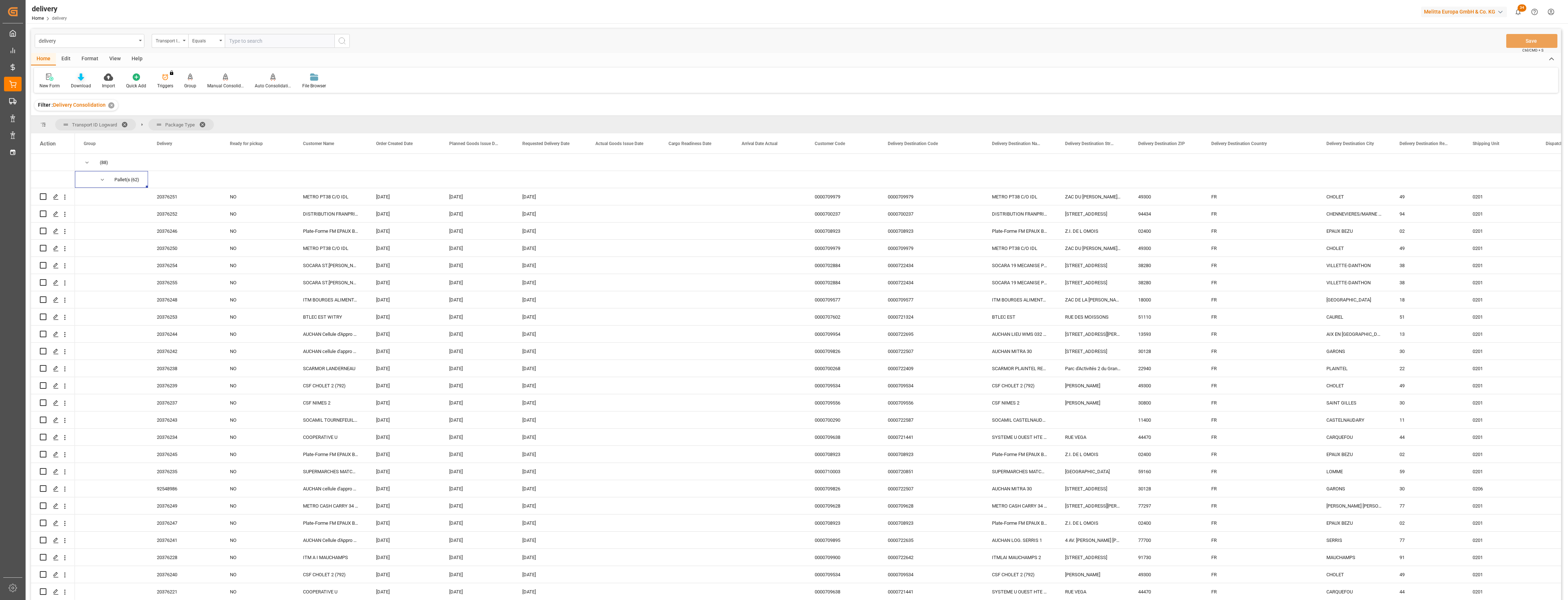
click at [80, 81] on div "Download" at bounding box center [81, 81] width 31 height 16
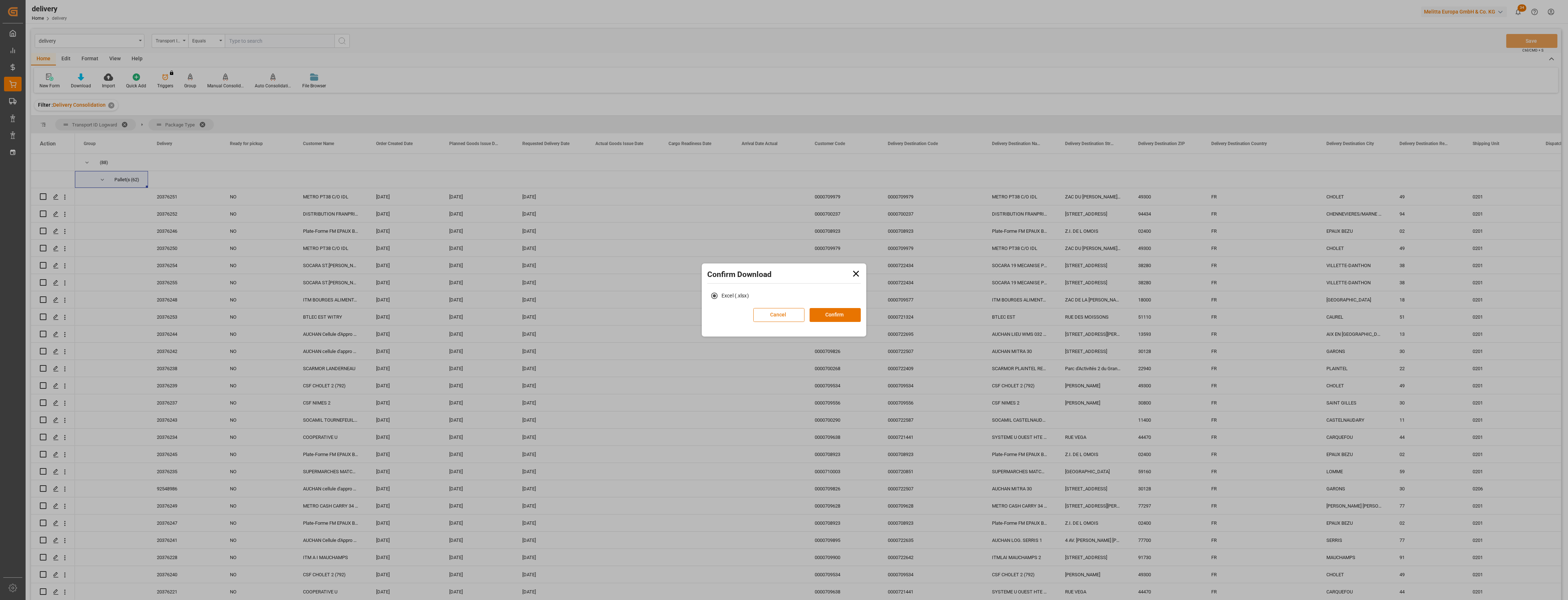
click at [790, 312] on button "Cancel" at bounding box center [779, 315] width 51 height 14
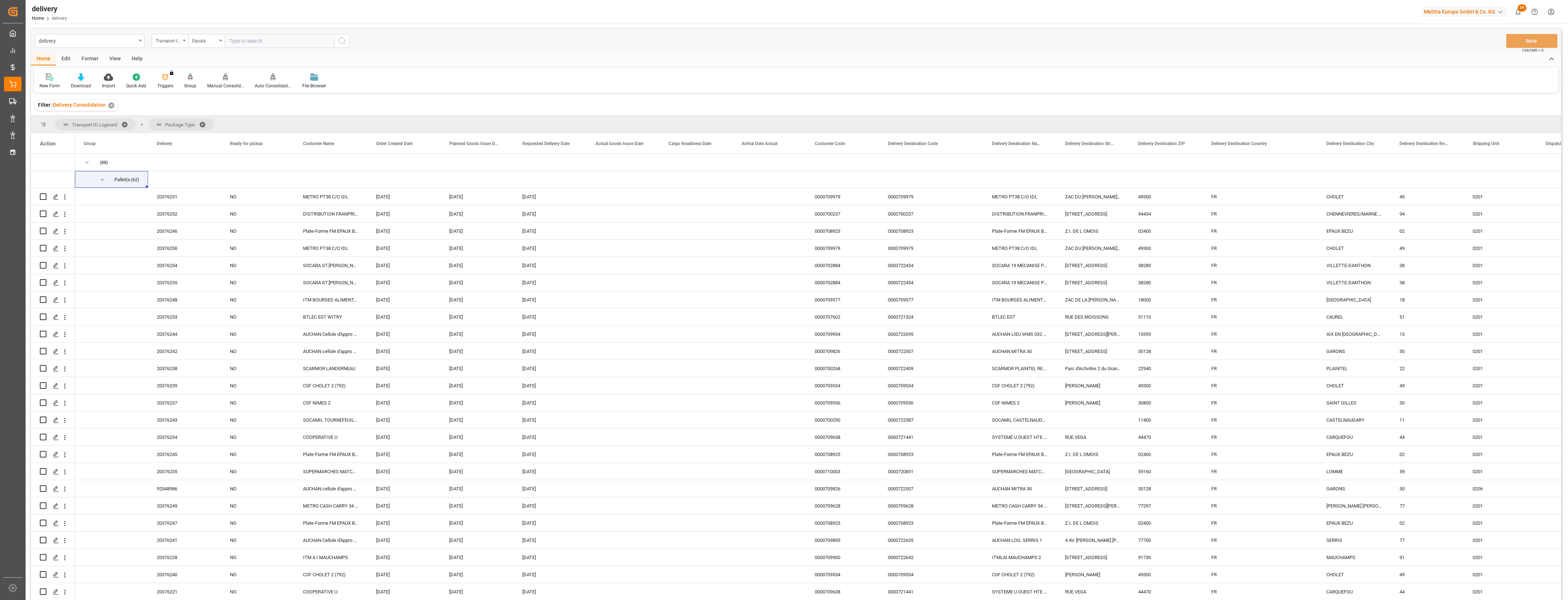
click at [81, 83] on div "Download" at bounding box center [81, 86] width 20 height 7
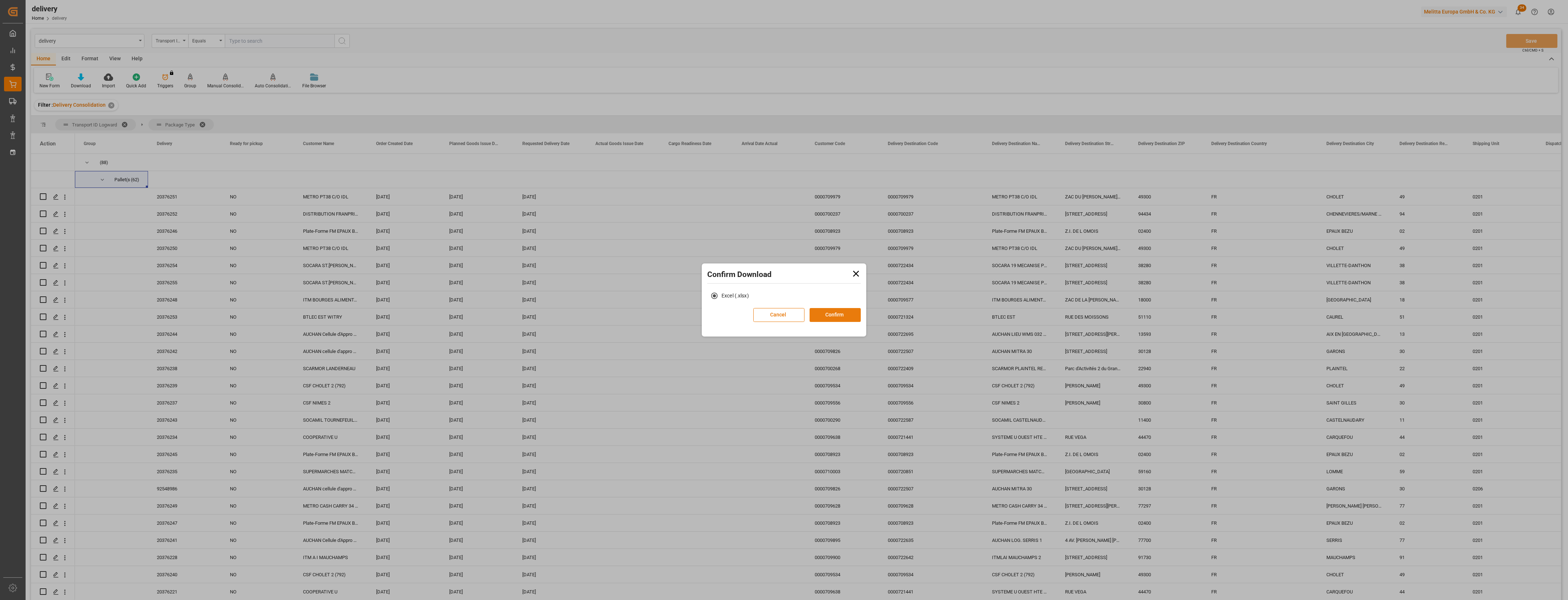
click at [841, 311] on button "Confirm" at bounding box center [835, 315] width 51 height 14
click at [785, 325] on link "Go to Downloads" at bounding box center [780, 322] width 39 height 6
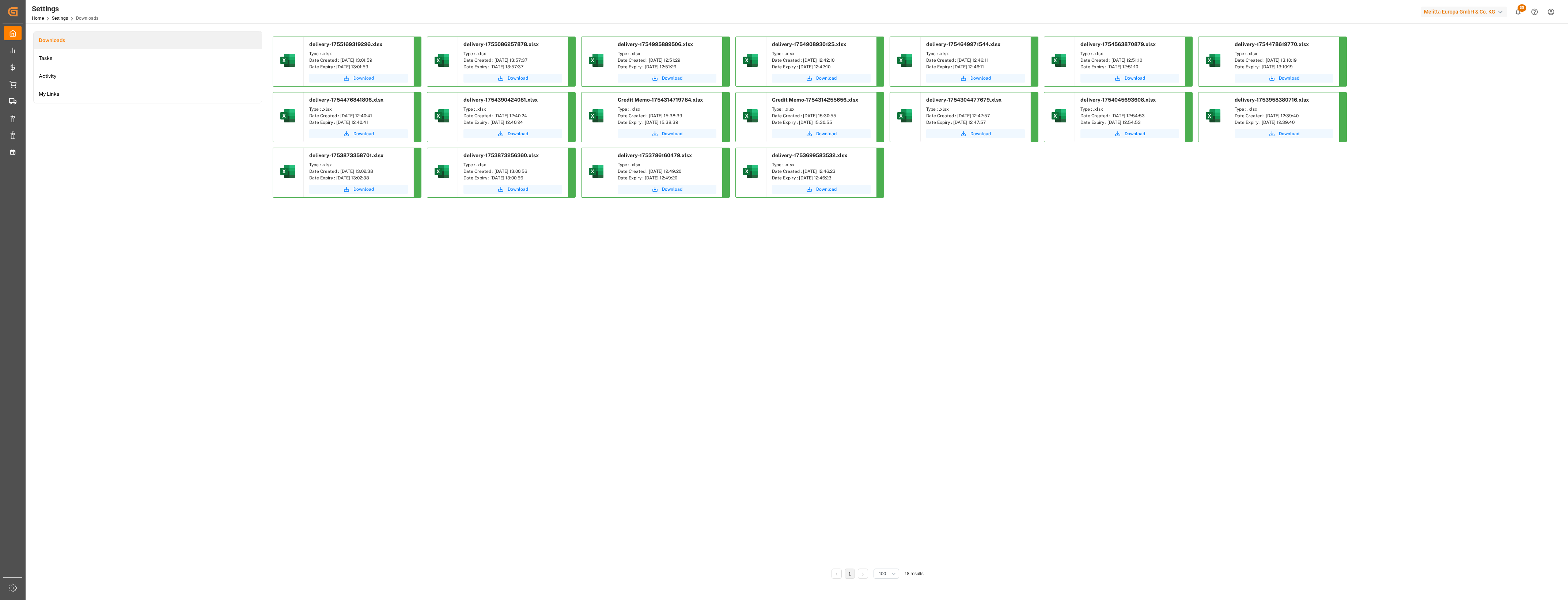
click at [366, 80] on span "Download" at bounding box center [363, 78] width 21 height 7
